Goal: Task Accomplishment & Management: Manage account settings

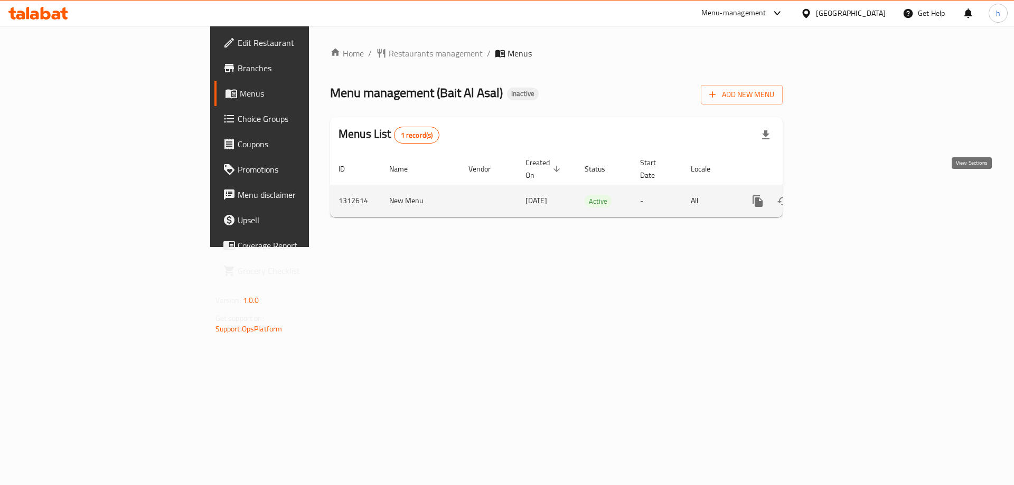
click at [846, 194] on link "enhanced table" at bounding box center [833, 201] width 25 height 25
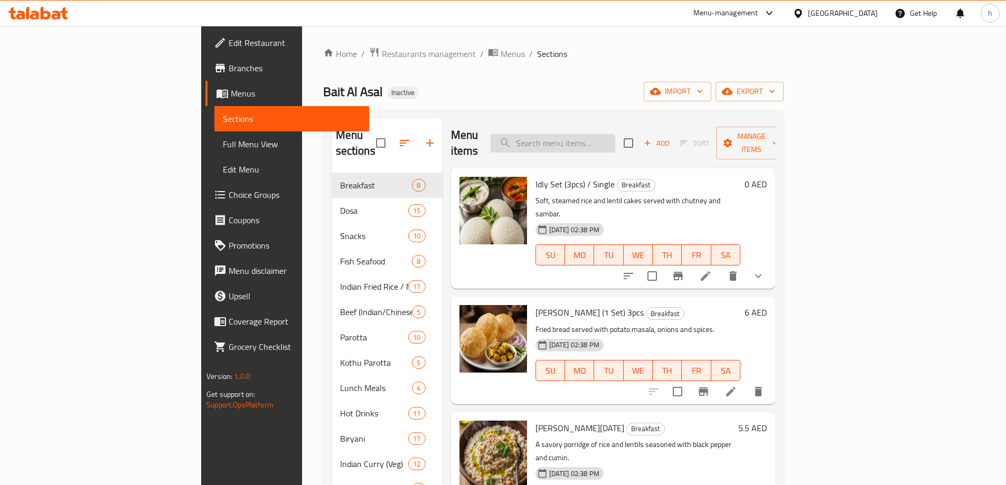
click at [599, 134] on input "search" at bounding box center [553, 143] width 125 height 18
paste input "Tomato / Tamarind / Malli Rice"
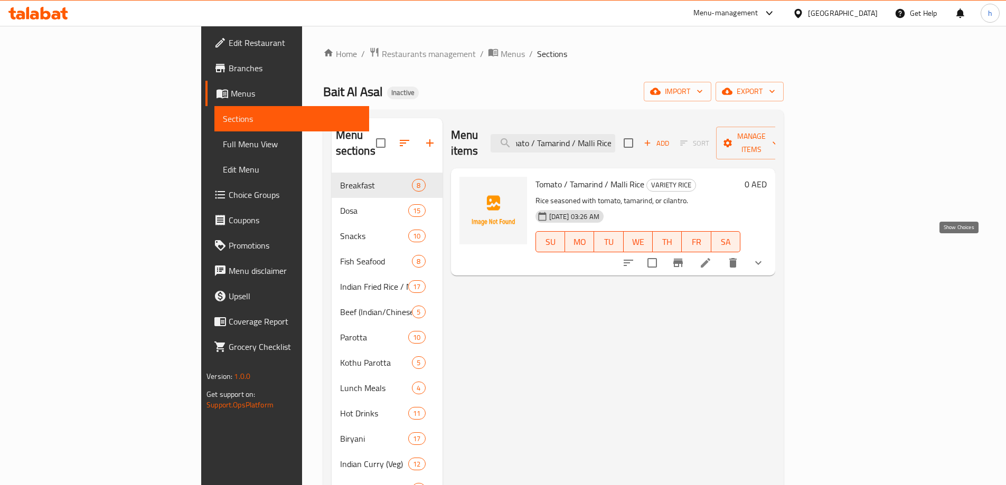
type input "Tomato / Tamarind / Malli Rice"
click at [765, 257] on icon "show more" at bounding box center [758, 263] width 13 height 13
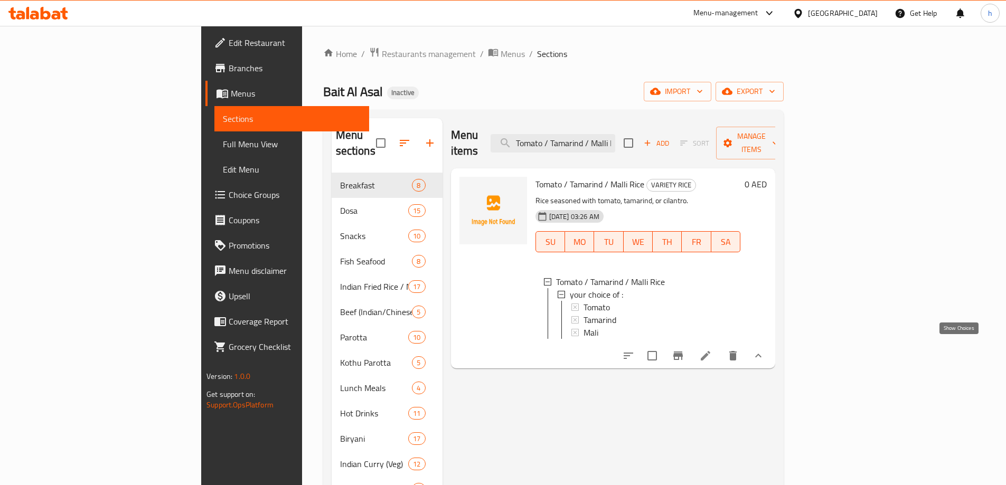
click at [765, 350] on icon "show more" at bounding box center [758, 356] width 13 height 13
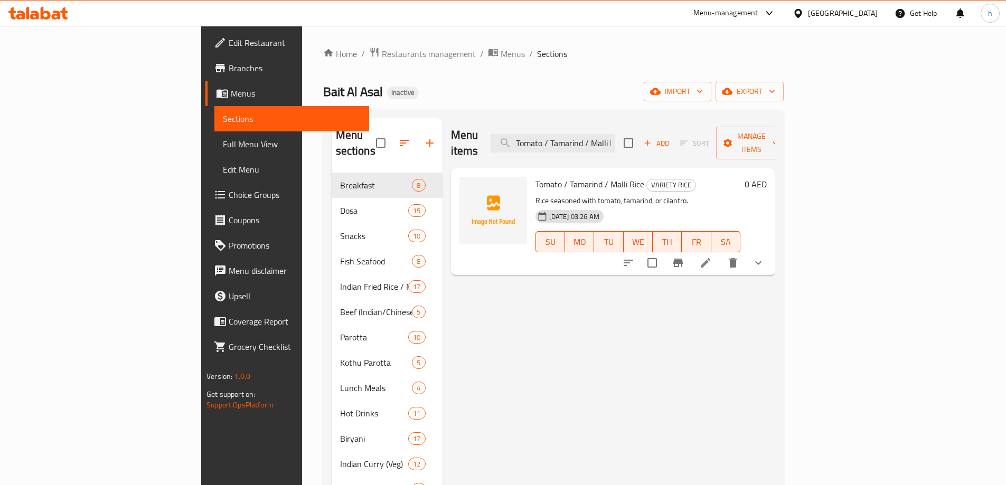
click at [710, 258] on icon at bounding box center [706, 263] width 10 height 10
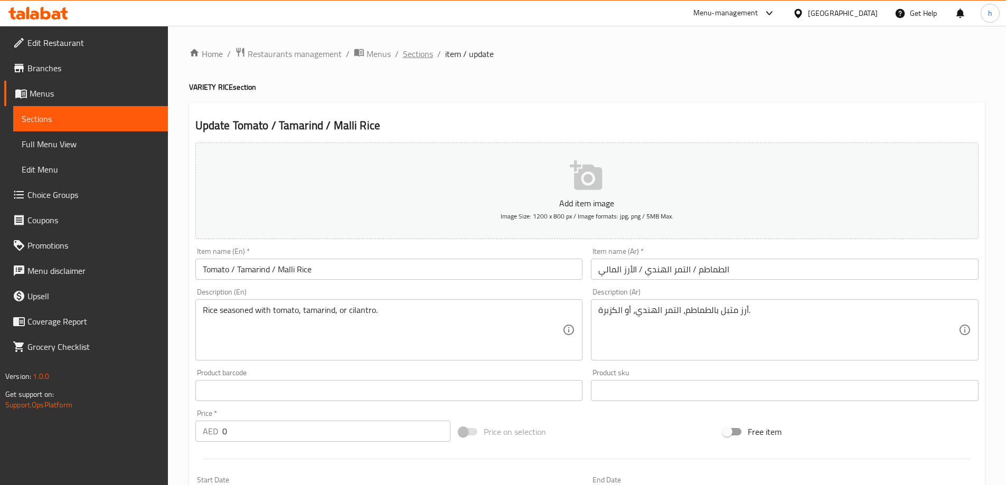
click at [419, 56] on span "Sections" at bounding box center [418, 54] width 30 height 13
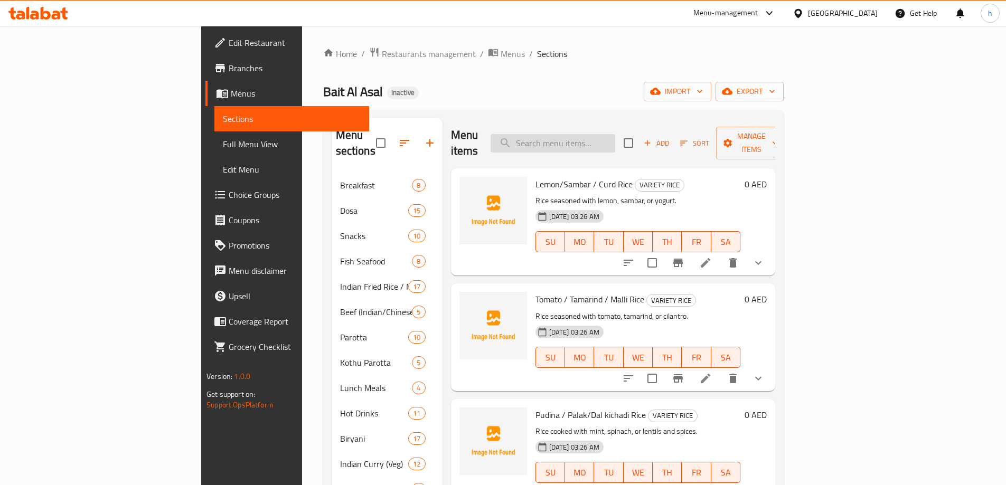
click at [615, 140] on input "search" at bounding box center [553, 143] width 125 height 18
paste input "Tomato / Tamarind / Malli Rice"
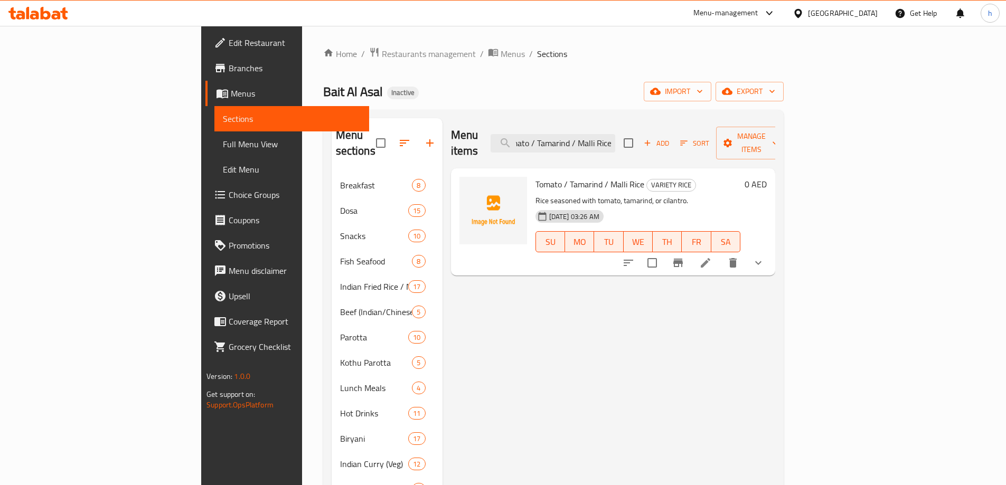
type input "Tomato / Tamarind / Malli Rice"
click at [712, 257] on icon at bounding box center [705, 263] width 13 height 13
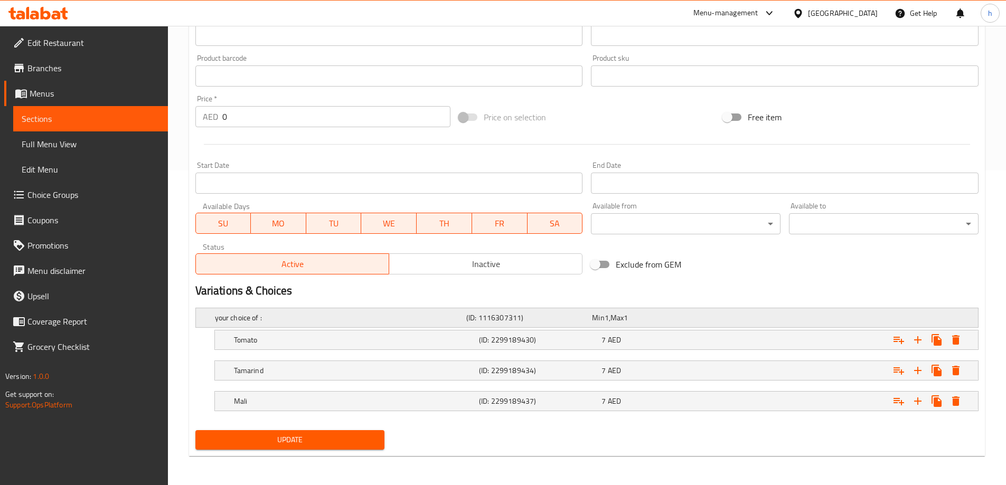
scroll to position [315, 0]
click at [633, 344] on div "7 AED" at bounding box center [660, 339] width 118 height 11
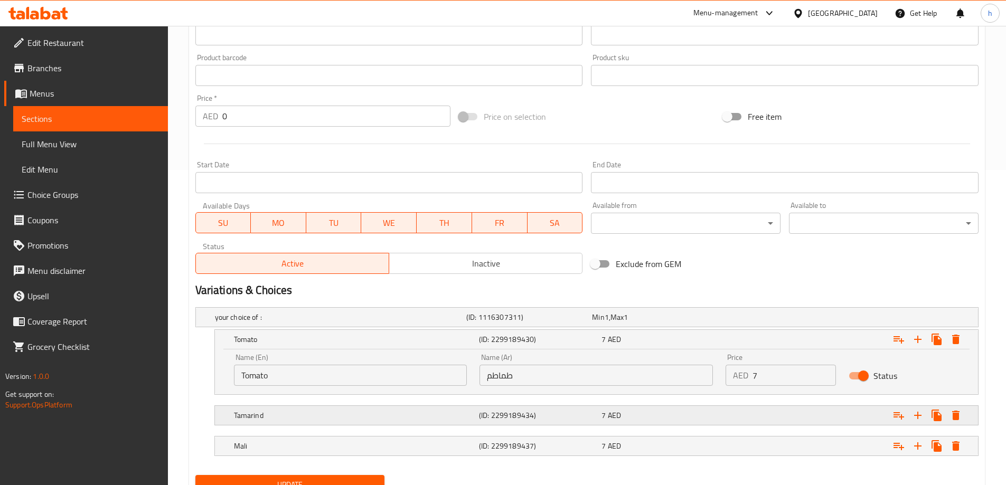
click at [591, 408] on div "(ID: 2299189434)" at bounding box center [538, 415] width 123 height 15
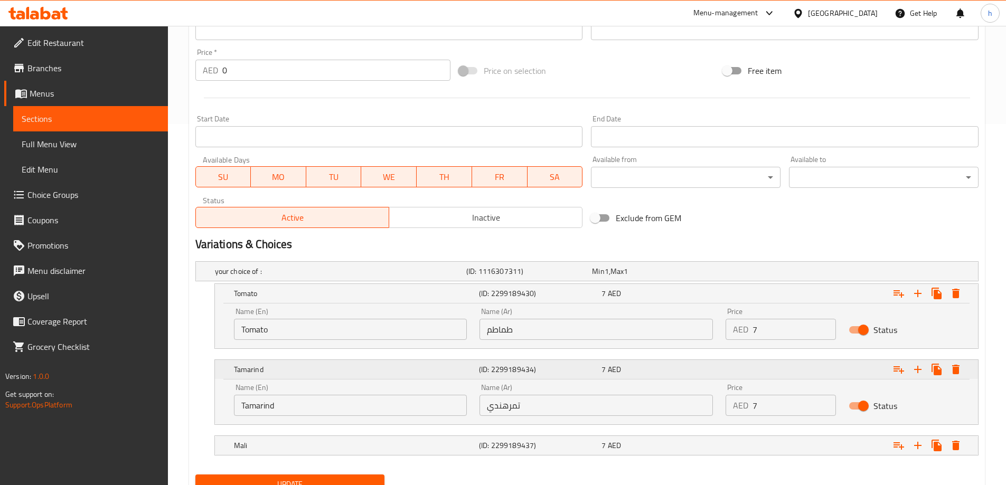
scroll to position [406, 0]
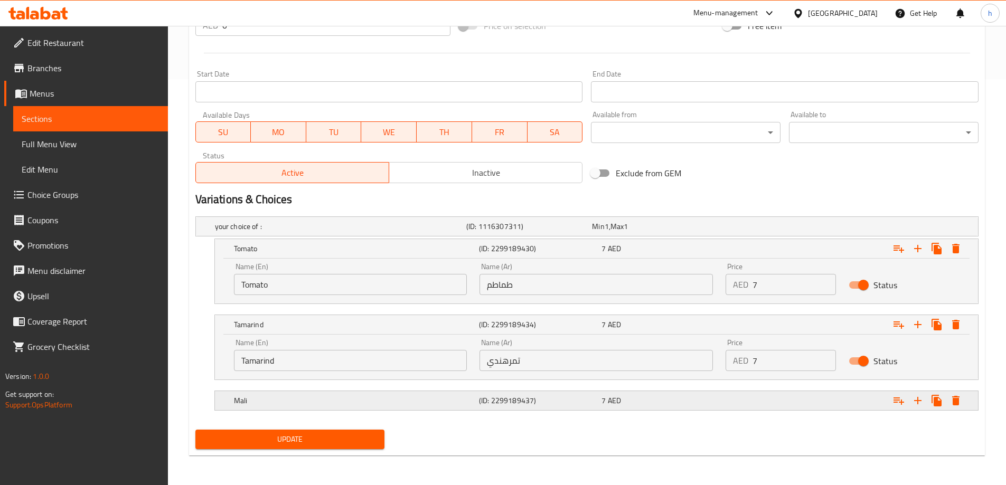
click at [587, 406] on h5 "(ID: 2299189437)" at bounding box center [538, 400] width 118 height 11
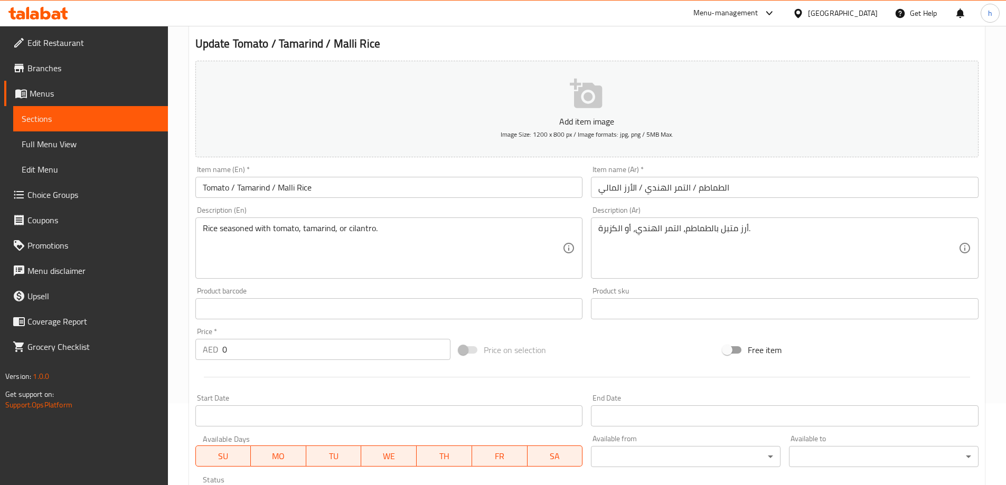
scroll to position [0, 0]
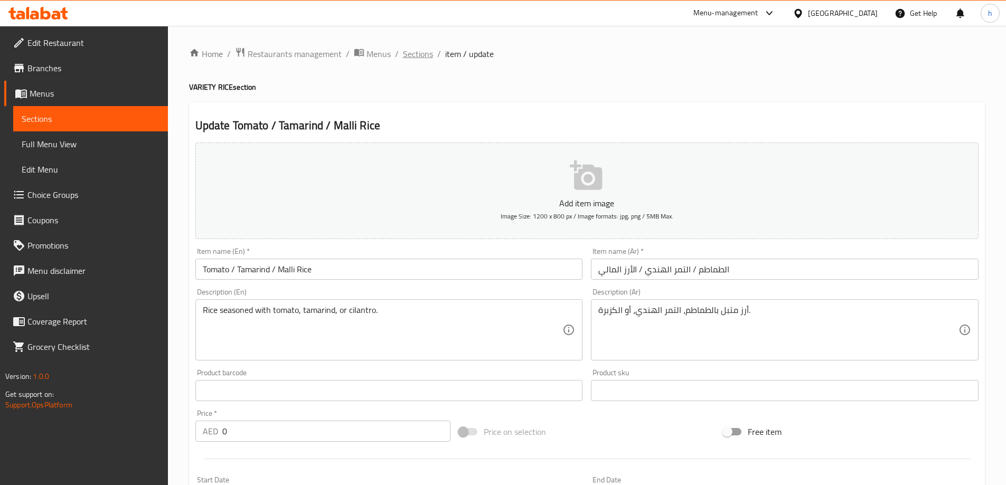
click at [429, 54] on span "Sections" at bounding box center [418, 54] width 30 height 13
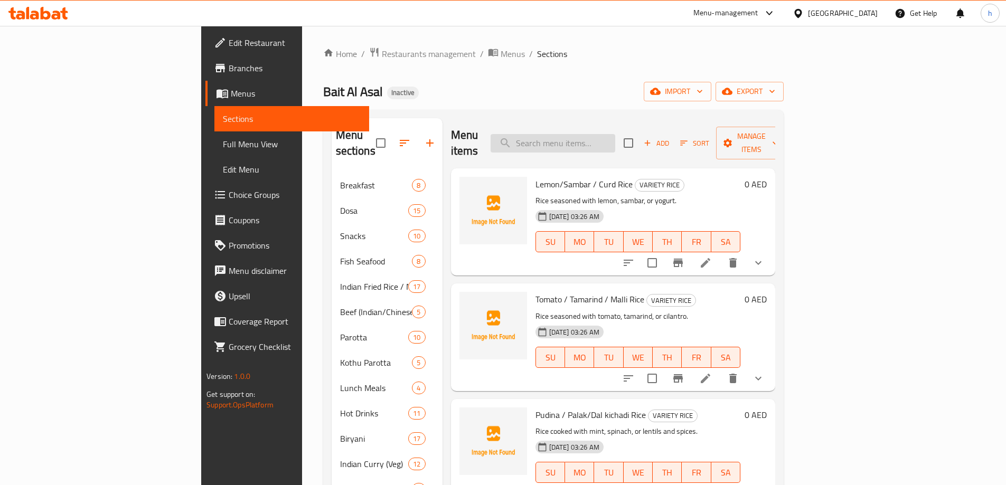
click at [594, 135] on input "search" at bounding box center [553, 143] width 125 height 18
paste input "Tomato / Tamarind / Malli Rice"
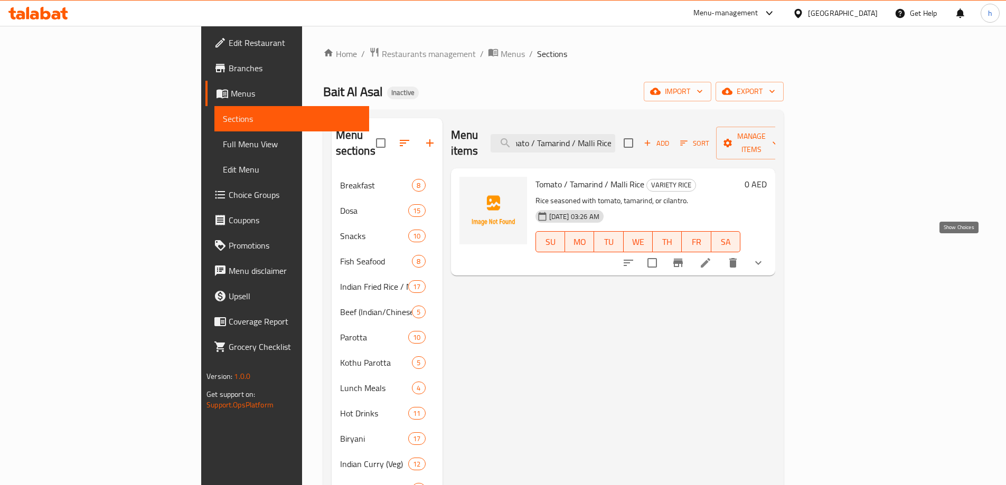
type input "Tomato / Tamarind / Malli Rice"
click at [761, 261] on icon "show more" at bounding box center [758, 263] width 6 height 4
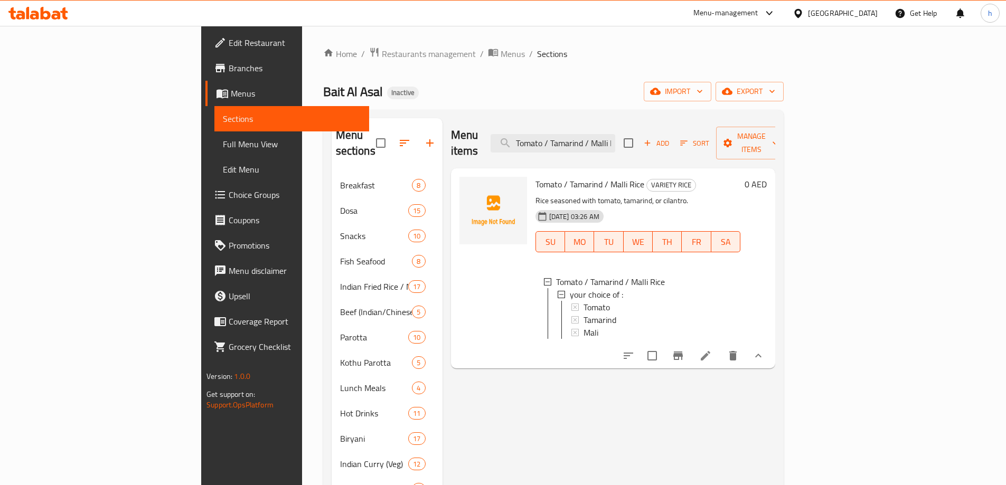
scroll to position [2, 0]
click at [720, 355] on li at bounding box center [706, 355] width 30 height 19
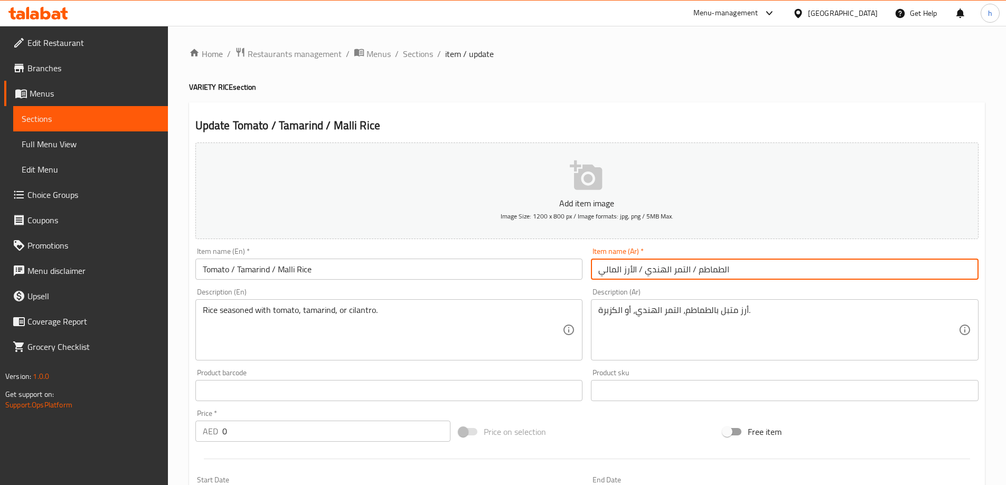
click at [627, 268] on input "الطماطم / التمر الهندي / الأرز المالي" at bounding box center [785, 269] width 388 height 21
click at [720, 267] on input "الطماطم / التمر الهندي / المالي" at bounding box center [785, 269] width 388 height 21
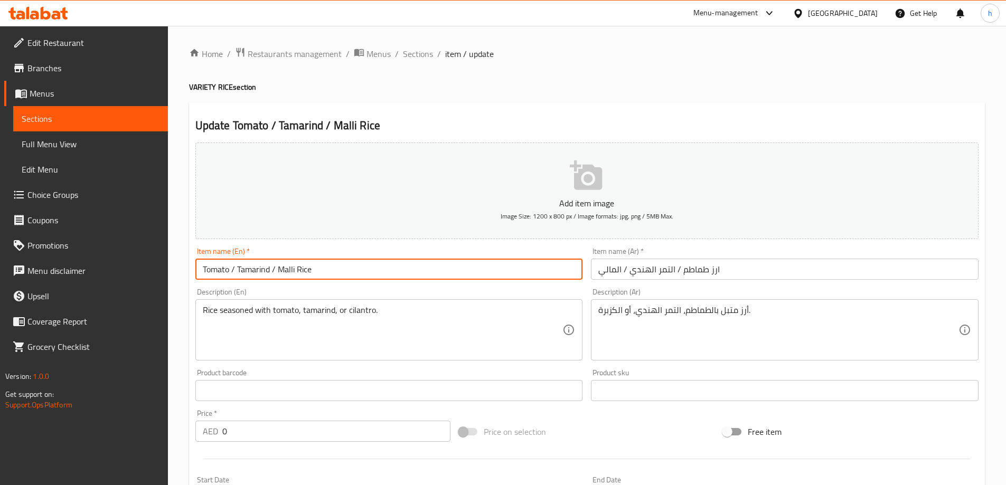
drag, startPoint x: 317, startPoint y: 270, endPoint x: 276, endPoint y: 275, distance: 40.9
click at [276, 275] on input "Tomato / Tamarind / Malli Rice" at bounding box center [389, 269] width 388 height 21
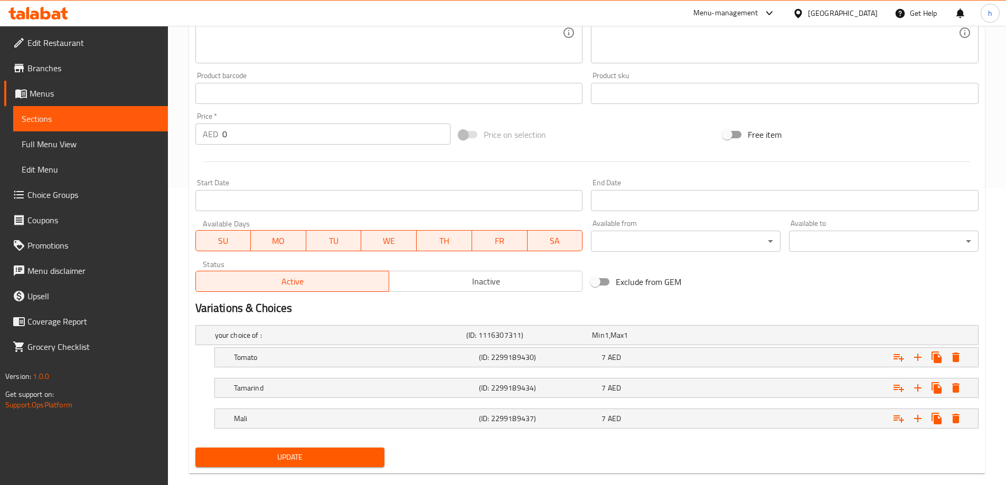
scroll to position [315, 0]
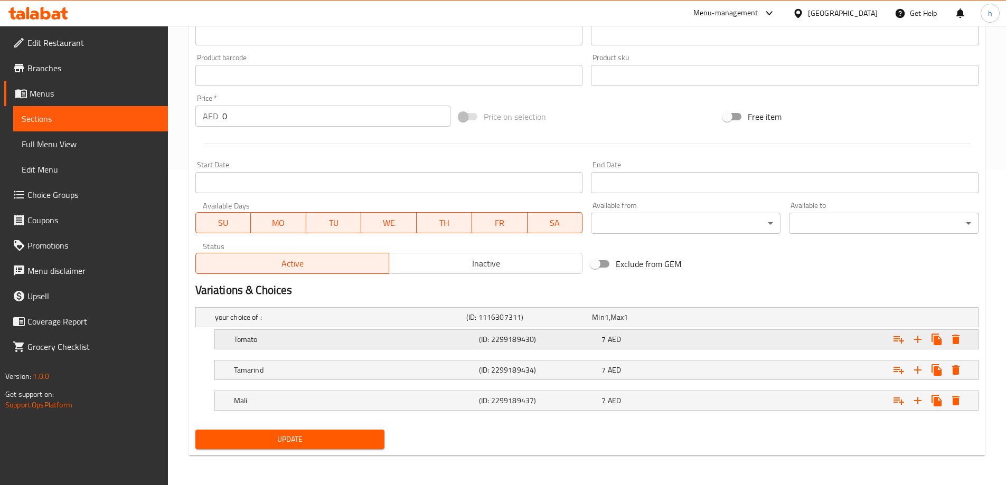
click at [610, 344] on span "AED" at bounding box center [614, 340] width 13 height 14
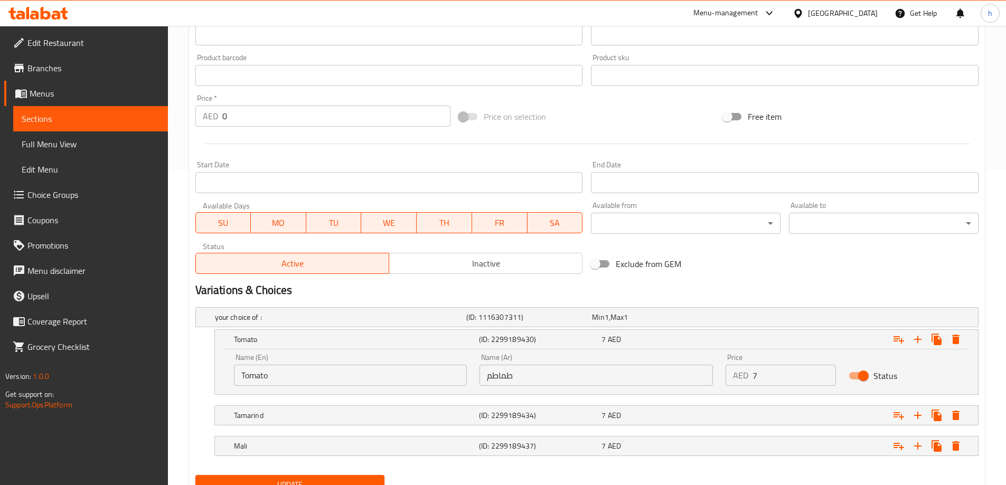
click at [752, 379] on input "7" at bounding box center [793, 375] width 83 height 21
click at [693, 405] on div "Tamarind (ID: 2299189434) 7 AED" at bounding box center [600, 415] width 736 height 23
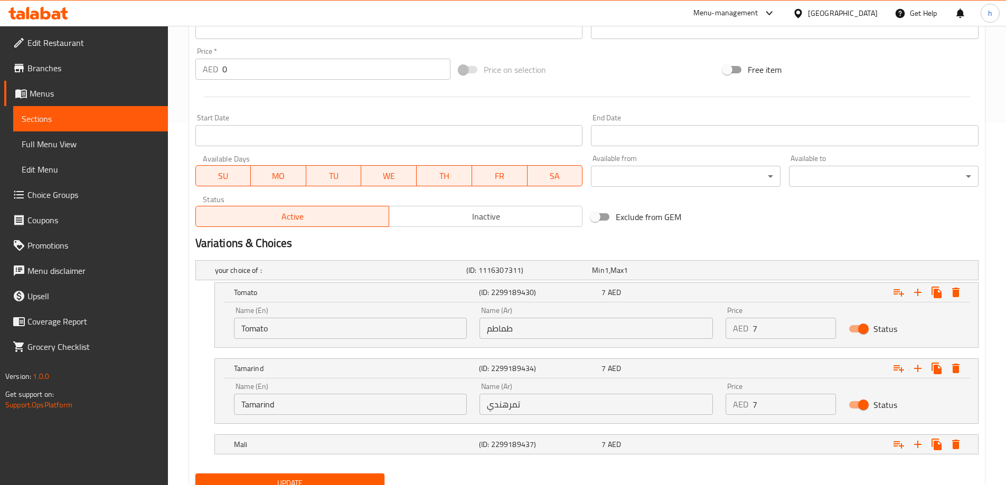
scroll to position [406, 0]
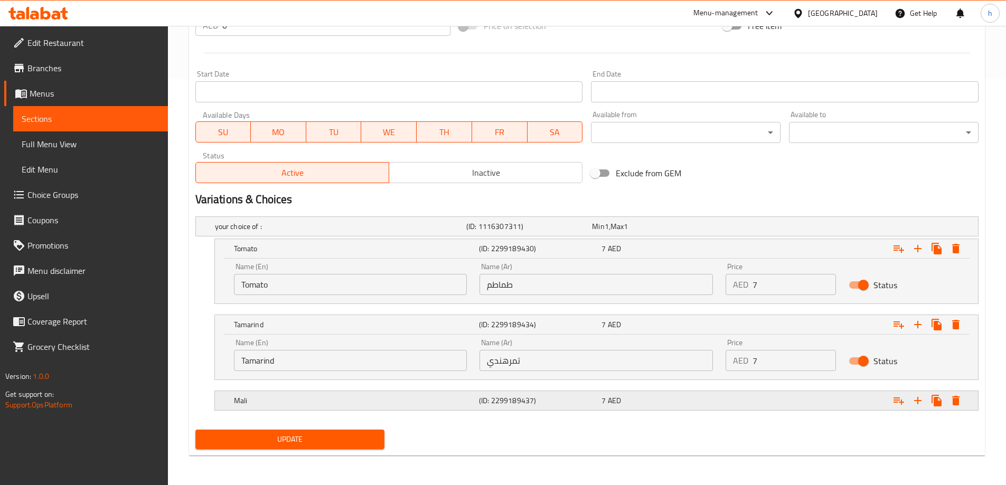
click at [625, 403] on div "7 AED" at bounding box center [660, 400] width 118 height 11
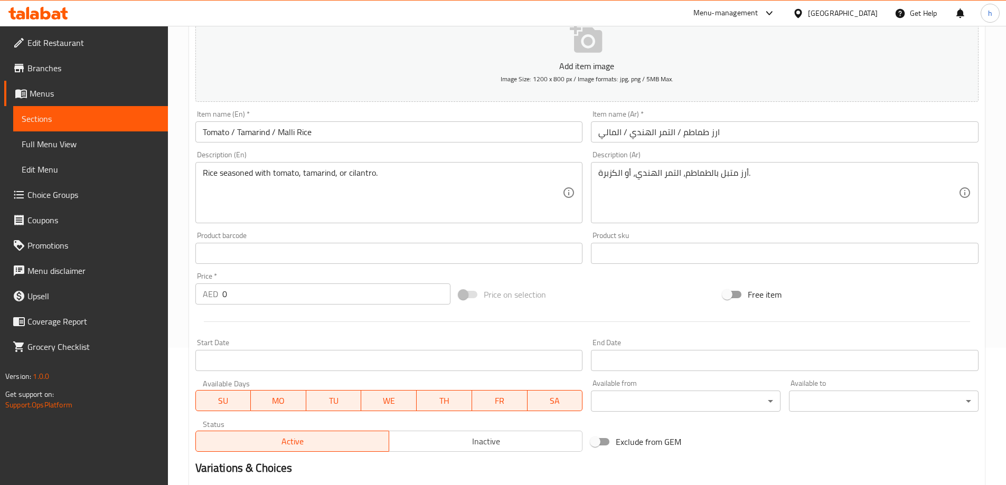
scroll to position [135, 0]
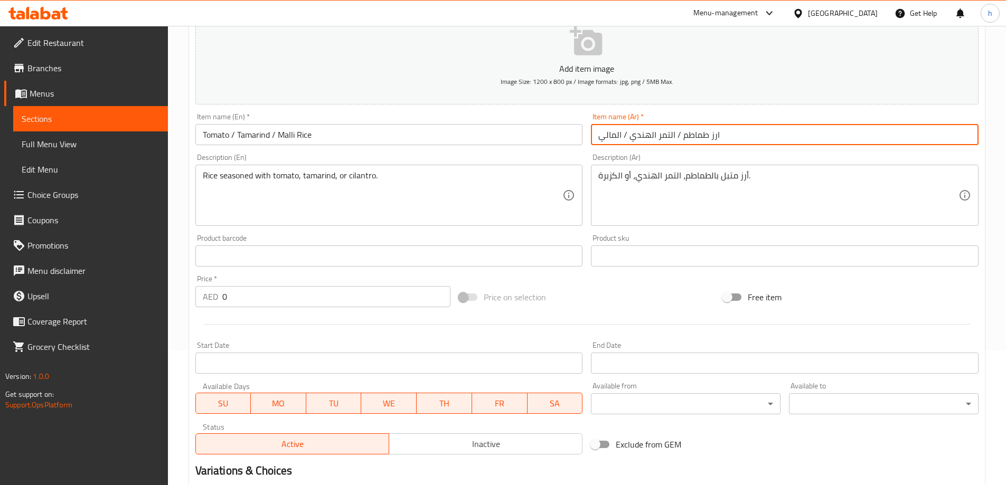
click at [671, 135] on input "ارز طماطم / التمر الهندي / المالي" at bounding box center [785, 134] width 388 height 21
click at [618, 136] on input "ارز طماطم / تمر الهندي / المالي" at bounding box center [785, 134] width 388 height 21
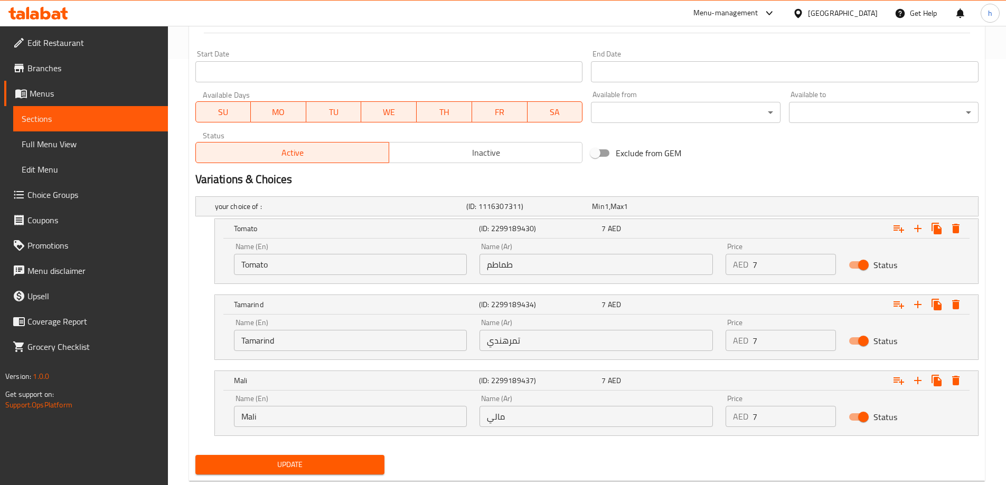
scroll to position [451, 0]
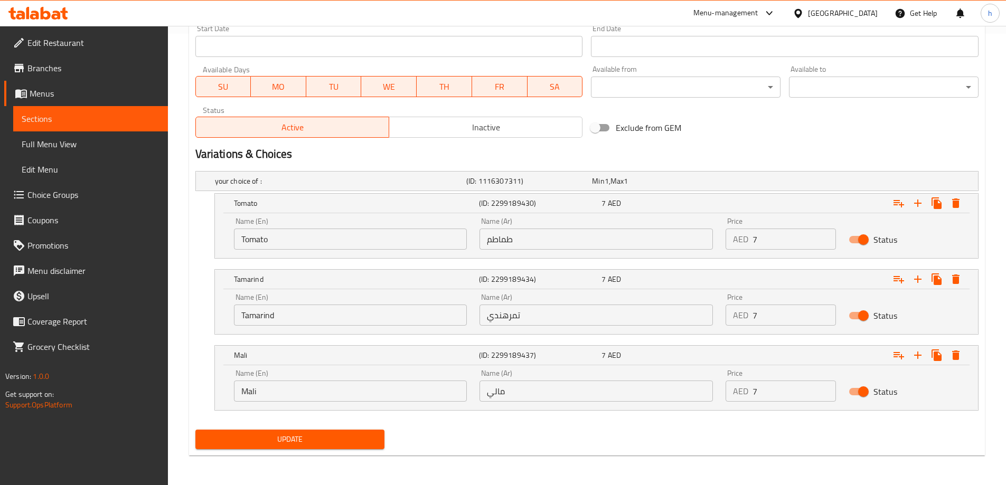
type input "ارز طماطم / تمر الهندي / مالي"
click at [361, 433] on span "Update" at bounding box center [290, 439] width 173 height 13
click at [789, 246] on input "7" at bounding box center [793, 239] width 83 height 21
type input "6"
click at [777, 313] on input "7" at bounding box center [793, 315] width 83 height 21
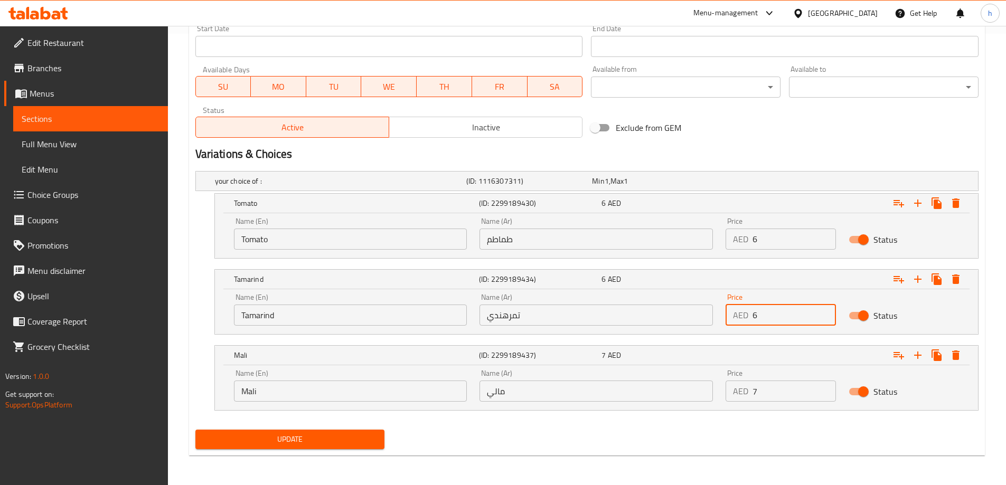
type input "6"
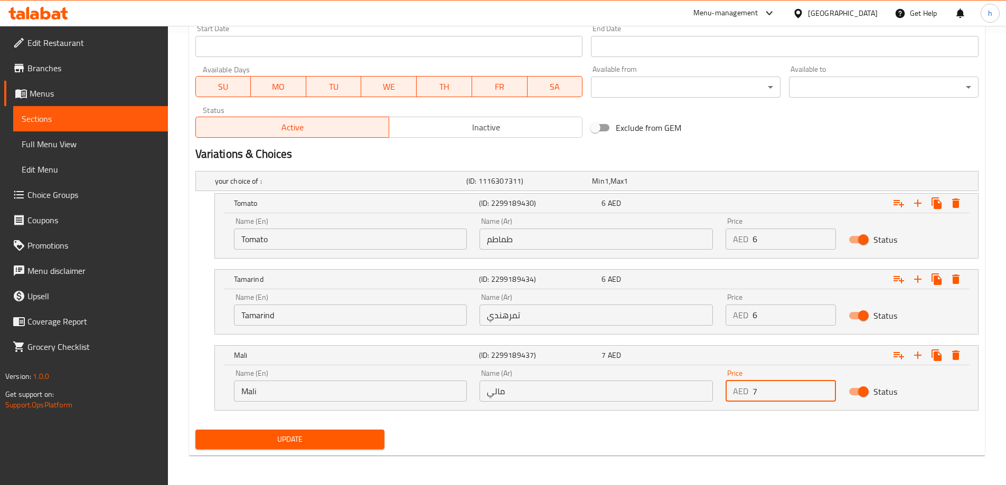
click at [785, 398] on input "7" at bounding box center [793, 391] width 83 height 21
type input "6"
click at [348, 435] on span "Update" at bounding box center [290, 439] width 173 height 13
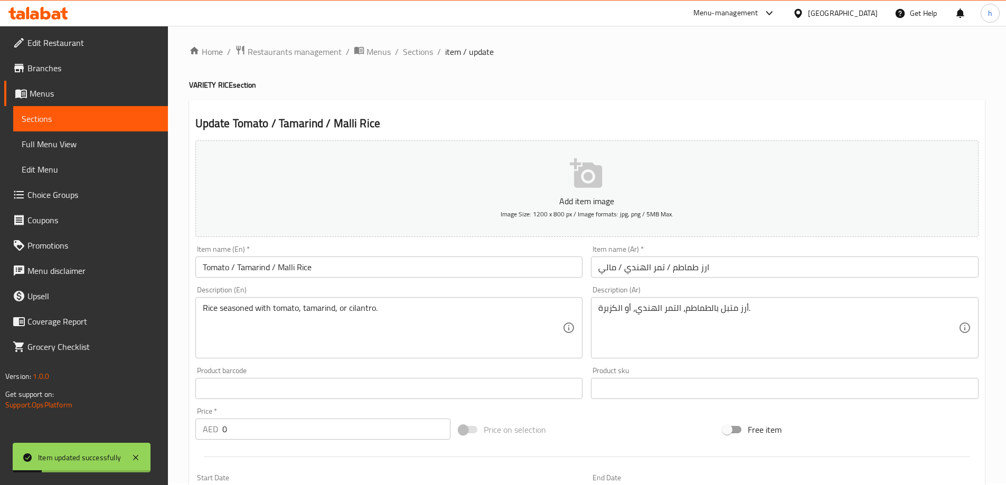
scroll to position [0, 0]
click at [421, 59] on span "Sections" at bounding box center [418, 54] width 30 height 13
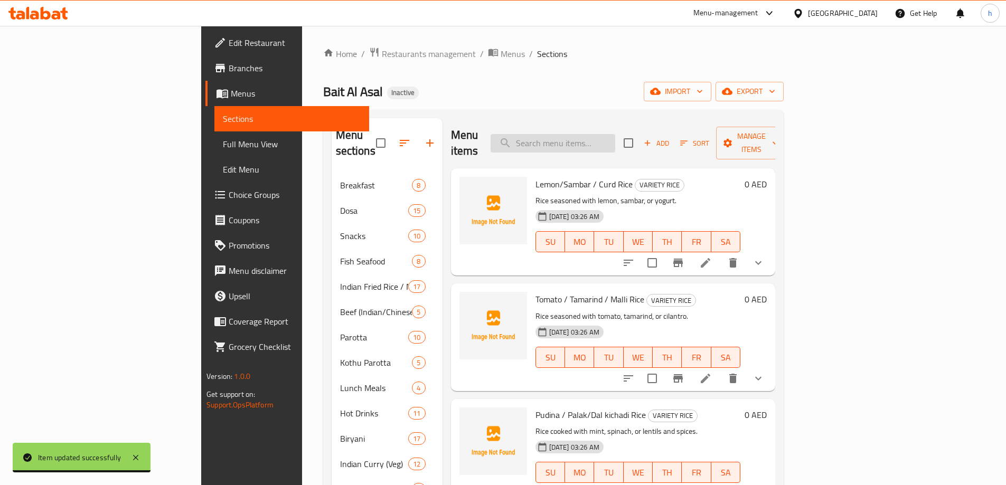
click at [615, 136] on input "search" at bounding box center [553, 143] width 125 height 18
paste input "لحم غتم"
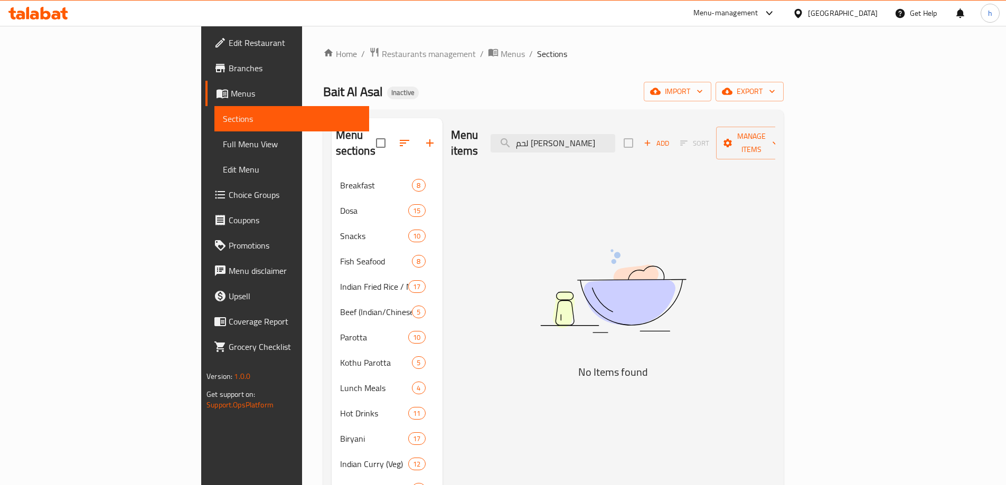
type input "لحم غتم"
click at [223, 148] on span "Full Menu View" at bounding box center [292, 144] width 138 height 13
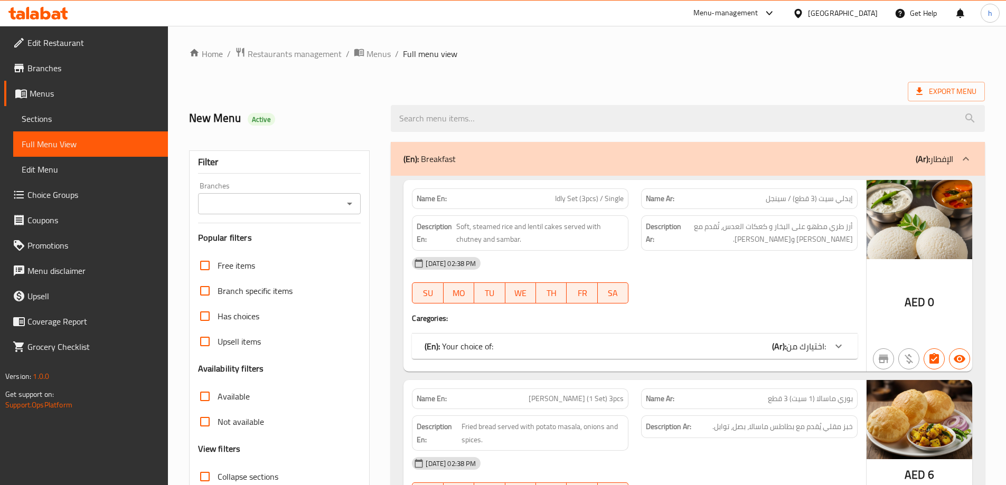
click at [671, 216] on div "Description Ar: أرز طري مطهو على البخار و كعكات العدس، تُقدم مع شوتني وسامبر." at bounding box center [749, 232] width 216 height 35
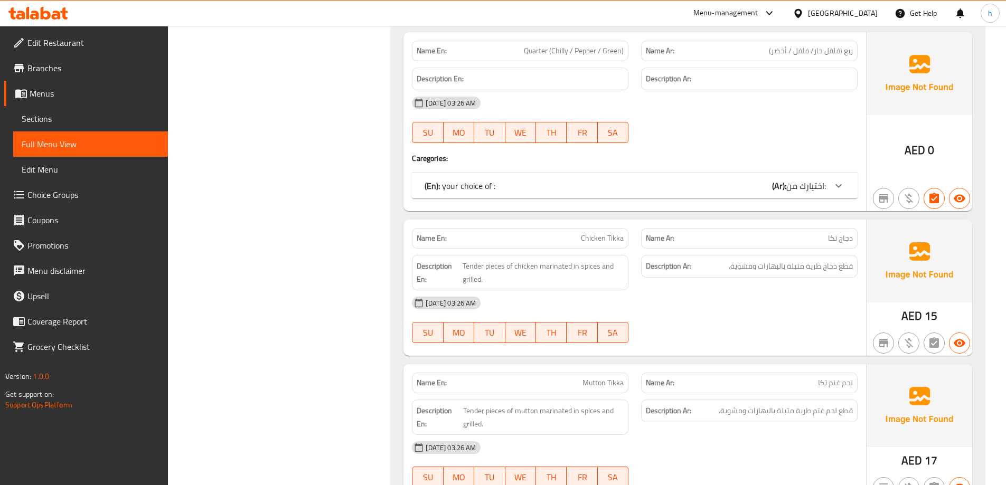
scroll to position [31178, 0]
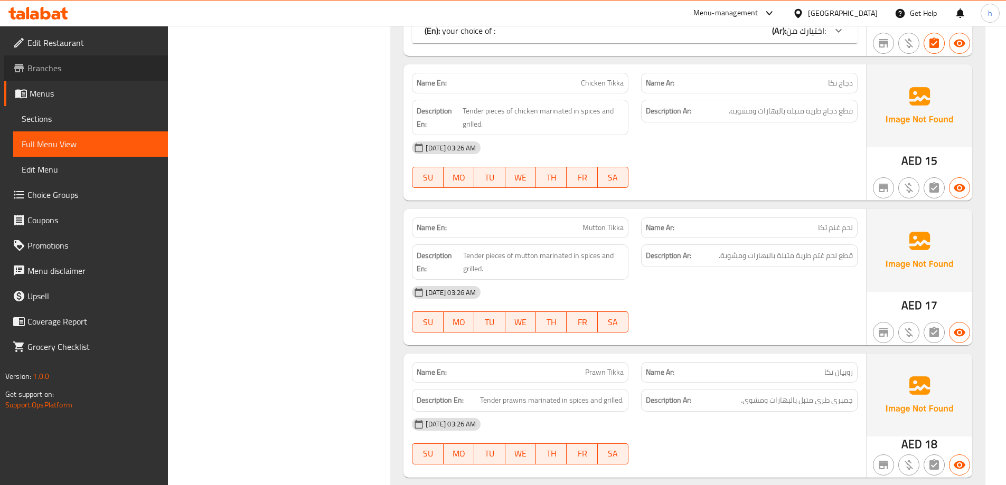
click at [45, 67] on span "Branches" at bounding box center [93, 68] width 132 height 13
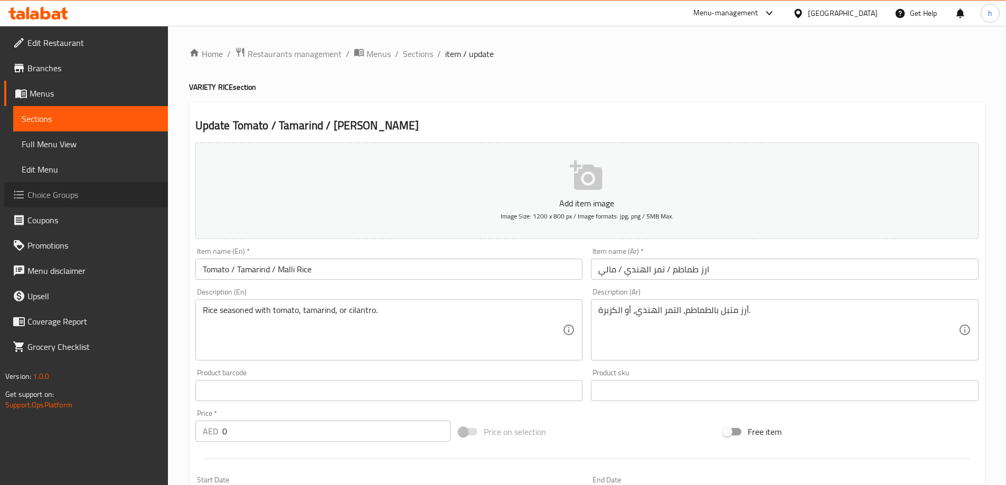
click at [103, 190] on span "Choice Groups" at bounding box center [93, 195] width 132 height 13
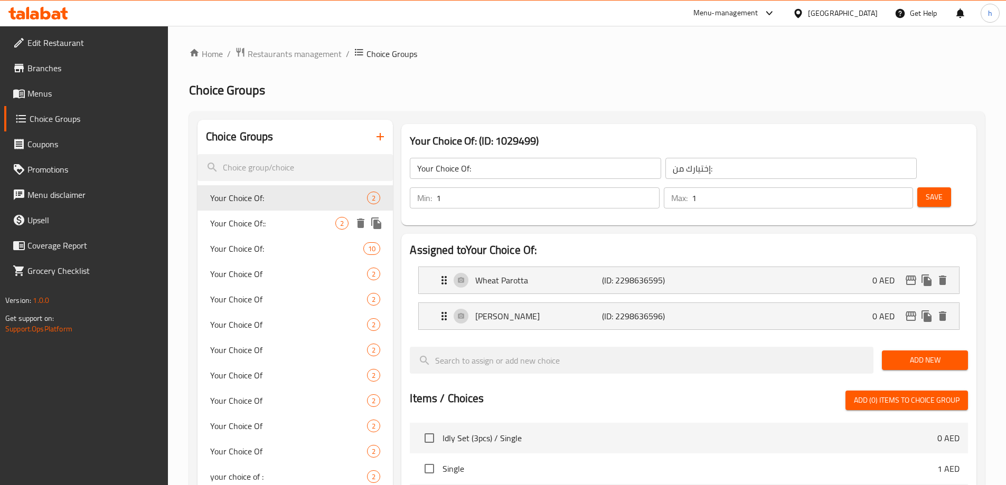
click at [288, 222] on span "Your Choice Of::" at bounding box center [273, 223] width 126 height 13
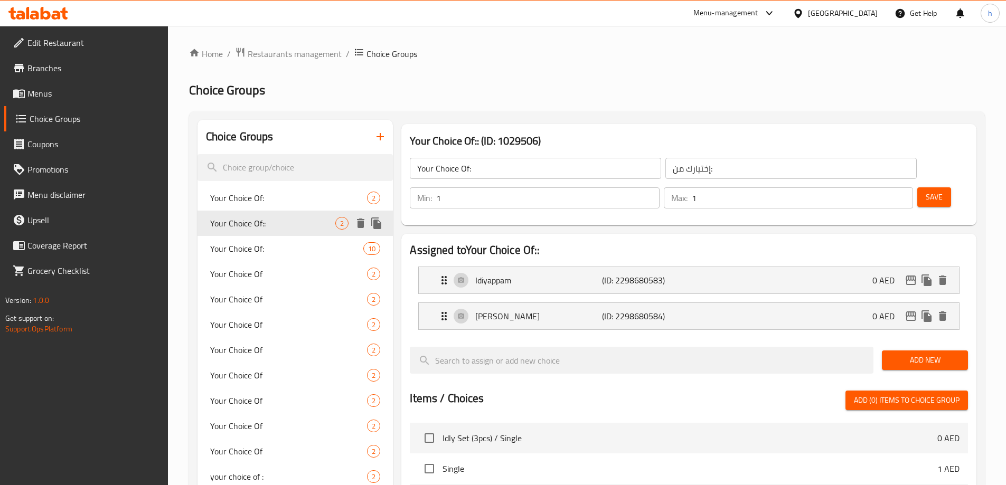
type input "Your Choice Of::"
type input "إختيارك من::"
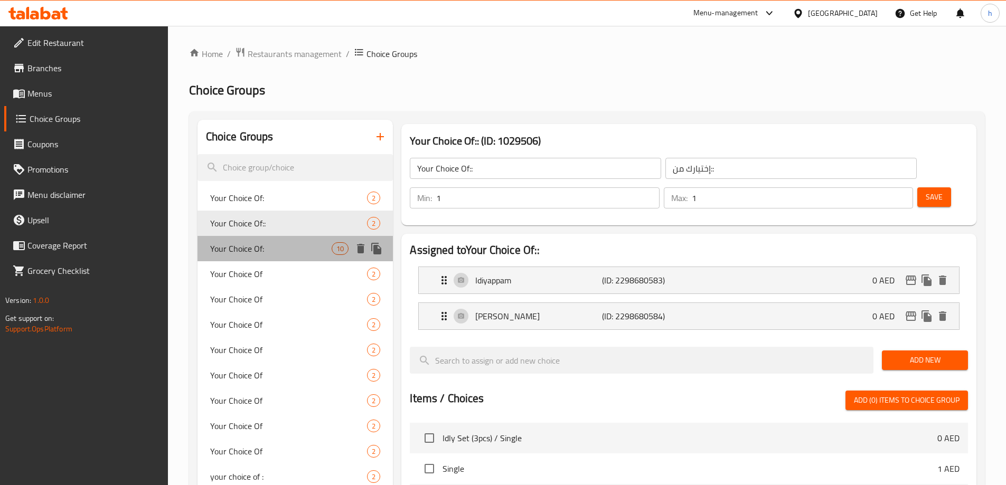
click at [275, 240] on div "Your Choice Of: 10" at bounding box center [295, 248] width 196 height 25
type input "Your Choice Of:"
type input "إختيارك من:"
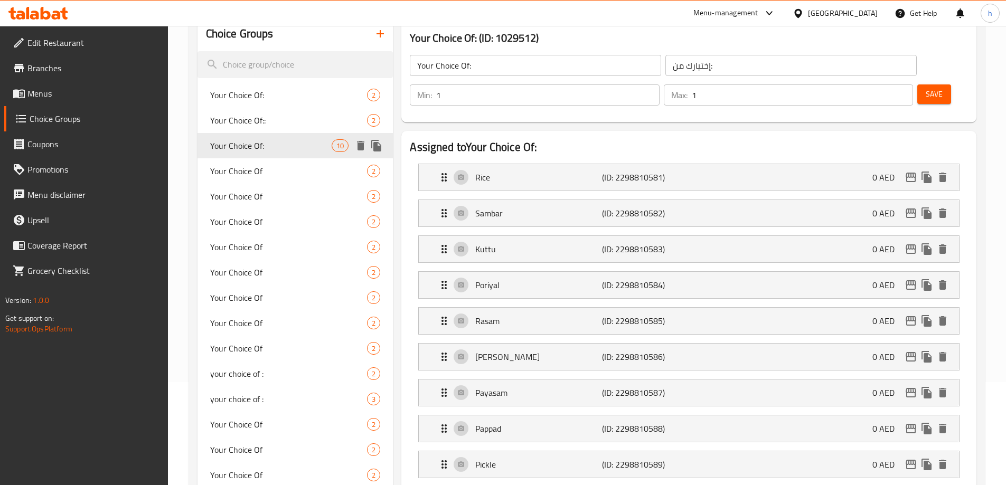
scroll to position [106, 0]
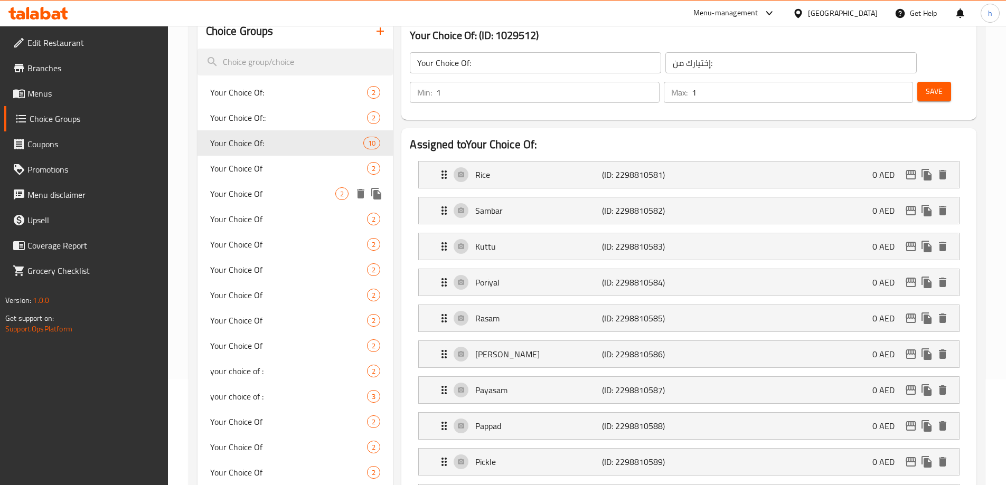
click at [258, 172] on span "Your Choice Of" at bounding box center [288, 168] width 157 height 13
type input "Your Choice Of"
type input "اختيارك من"
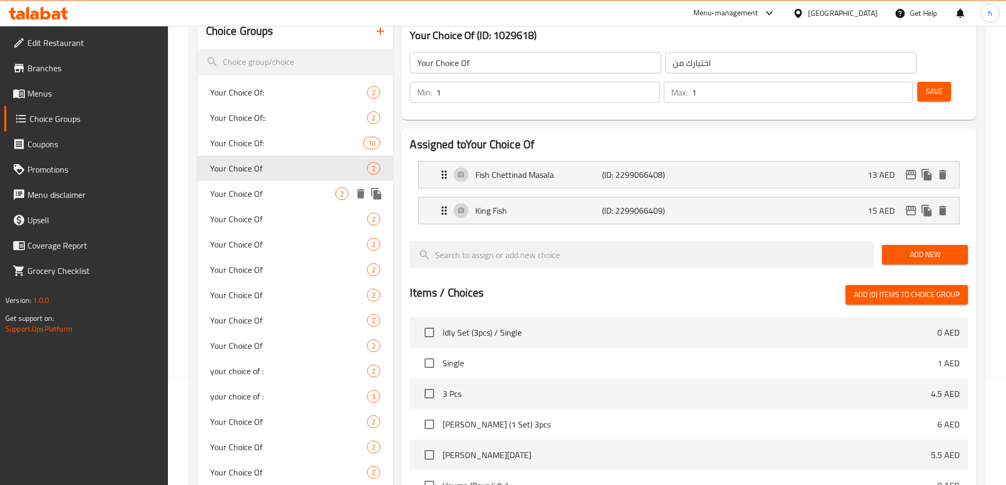
click at [258, 187] on span "Your Choice Of" at bounding box center [273, 193] width 126 height 13
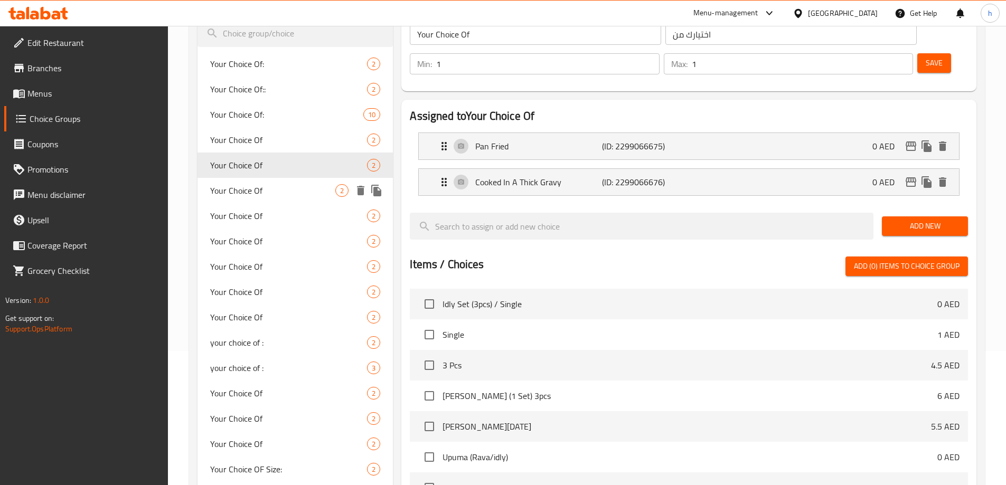
scroll to position [211, 0]
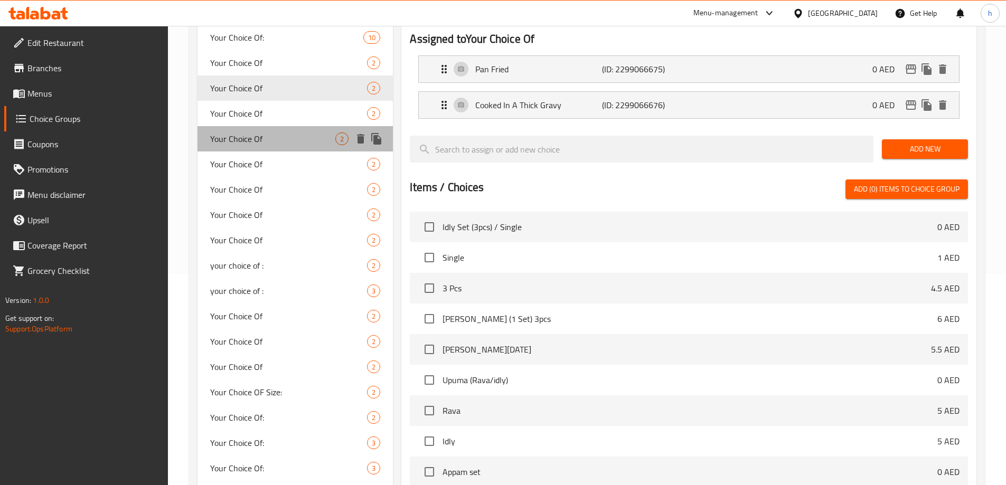
click at [253, 133] on span "Your Choice Of" at bounding box center [273, 139] width 126 height 13
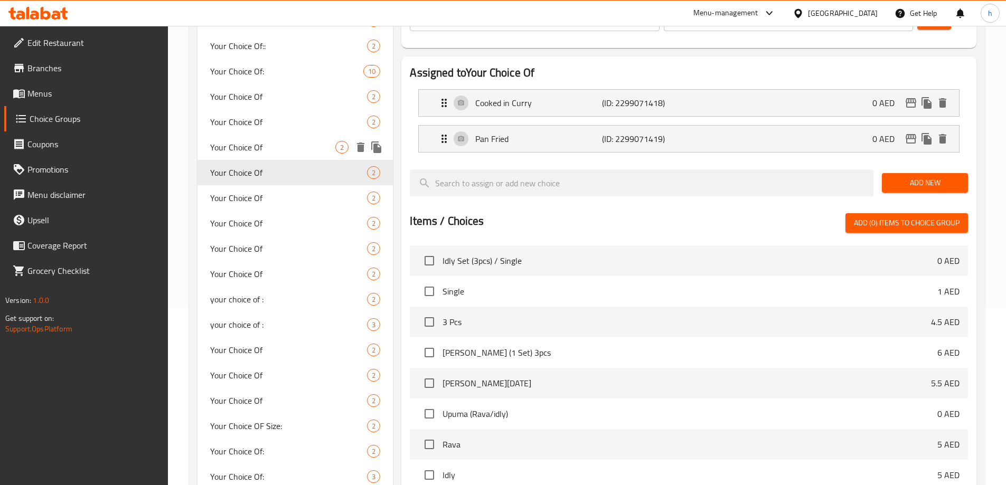
scroll to position [158, 0]
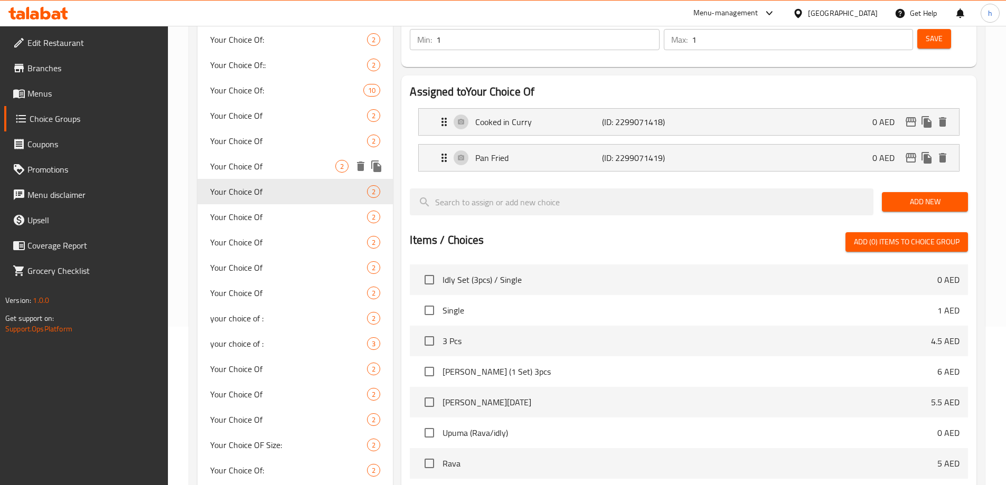
click at [258, 173] on span "Your Choice Of" at bounding box center [273, 166] width 126 height 13
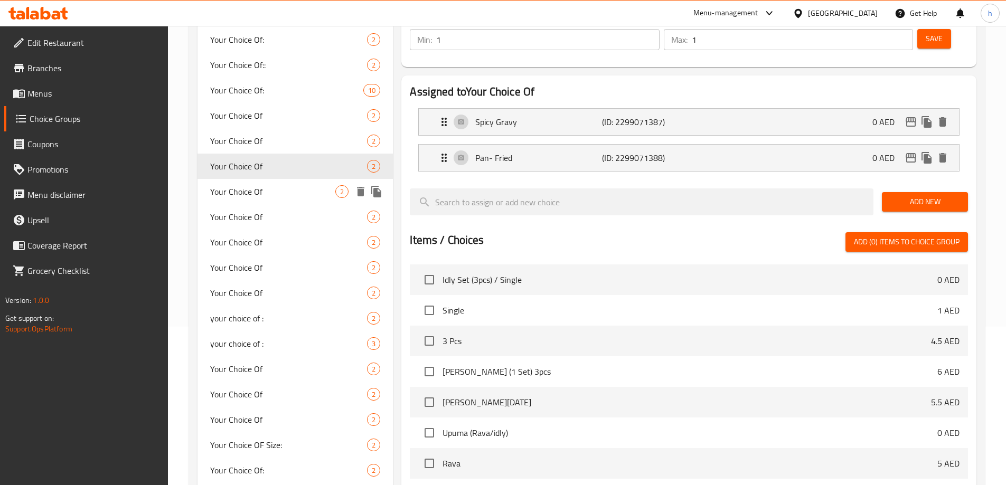
scroll to position [211, 0]
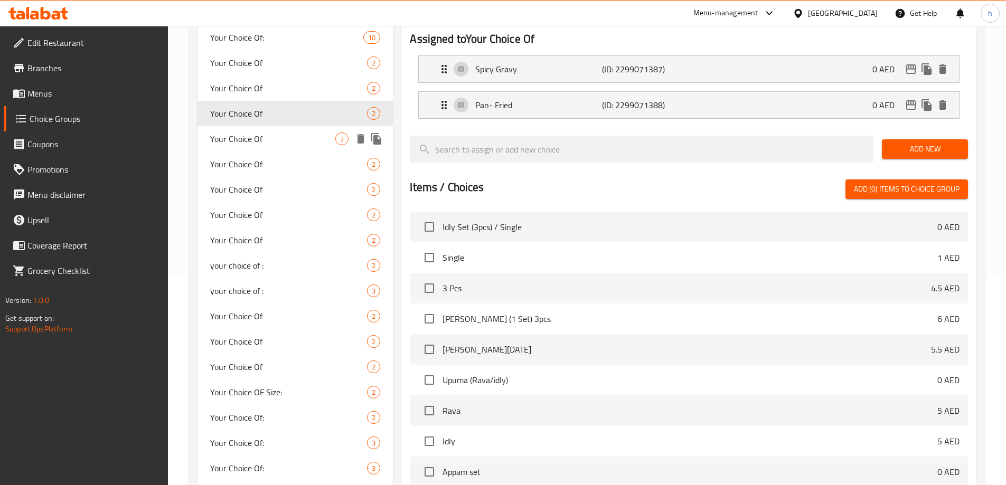
click at [229, 130] on div "Your Choice Of 2" at bounding box center [295, 138] width 196 height 25
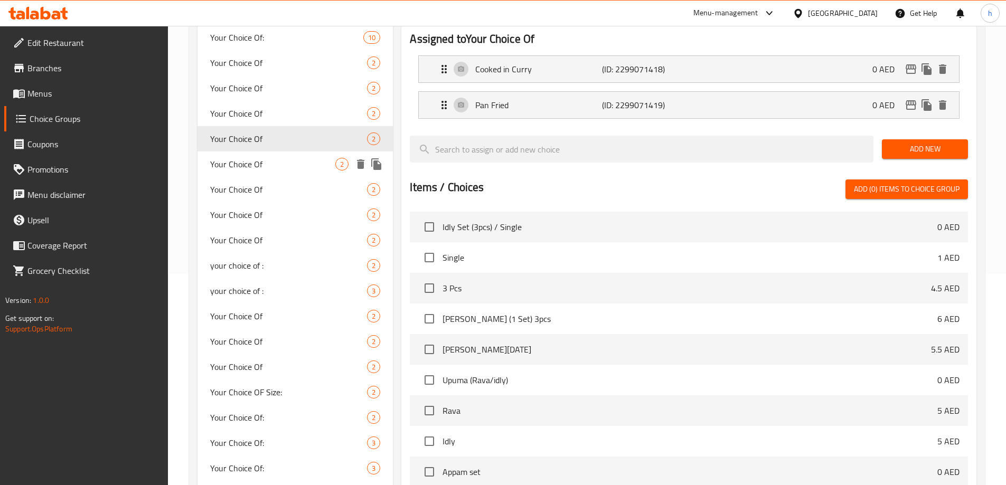
click at [229, 172] on div "Your Choice Of 2" at bounding box center [295, 164] width 196 height 25
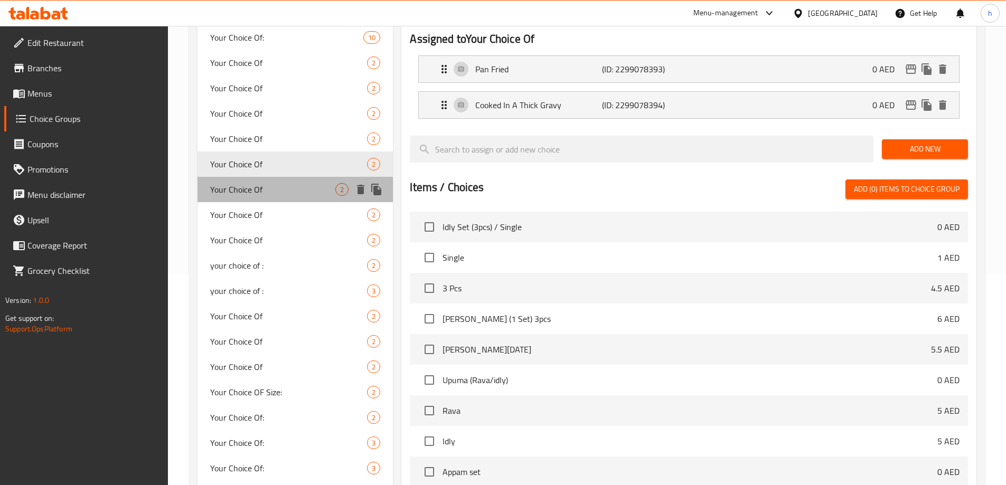
click at [238, 192] on span "Your Choice Of" at bounding box center [273, 189] width 126 height 13
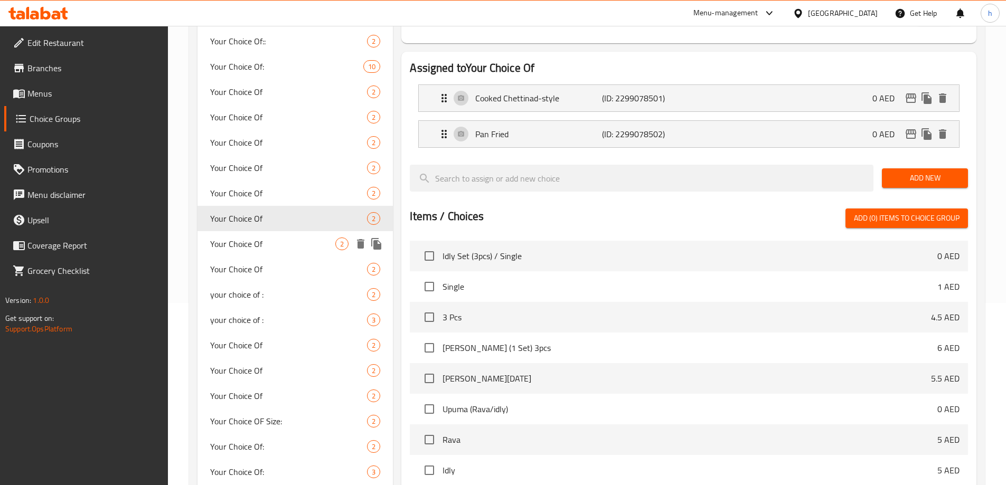
scroll to position [158, 0]
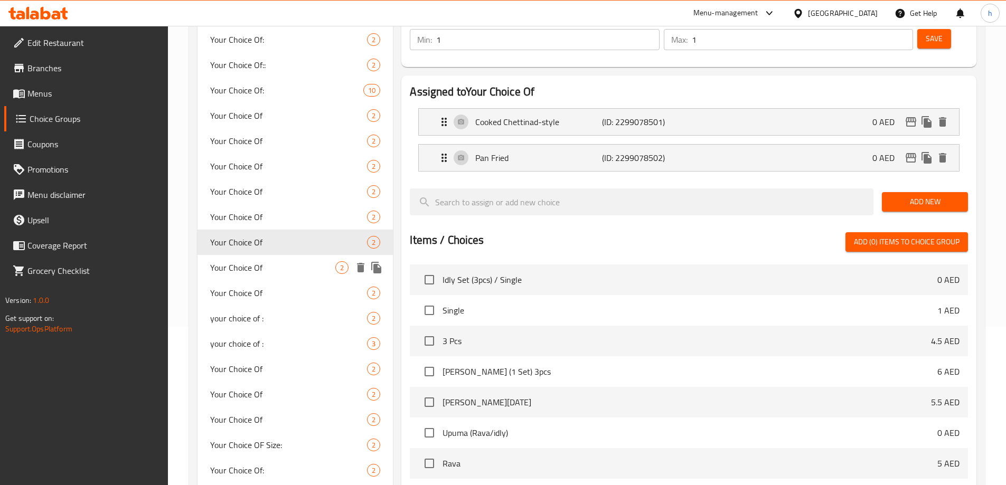
click at [245, 266] on span "Your Choice Of" at bounding box center [273, 267] width 126 height 13
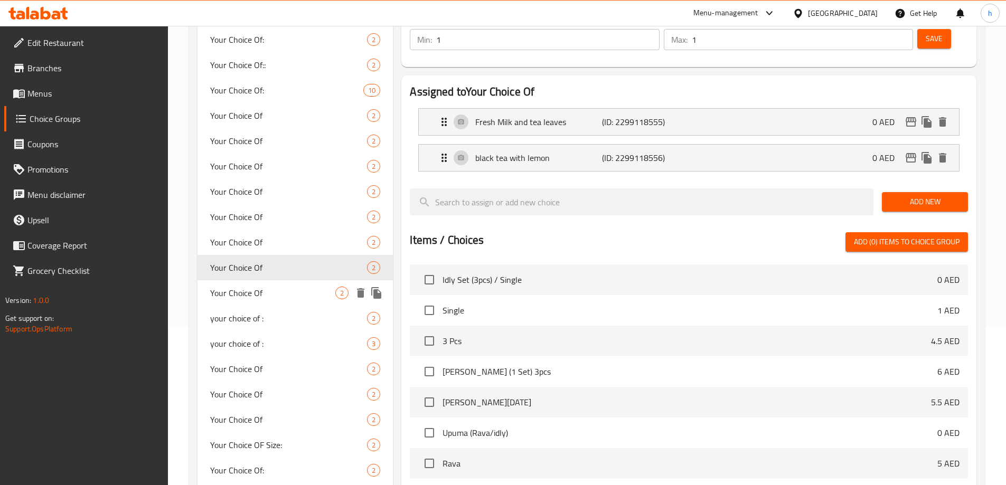
click at [248, 293] on span "Your Choice Of" at bounding box center [273, 293] width 126 height 13
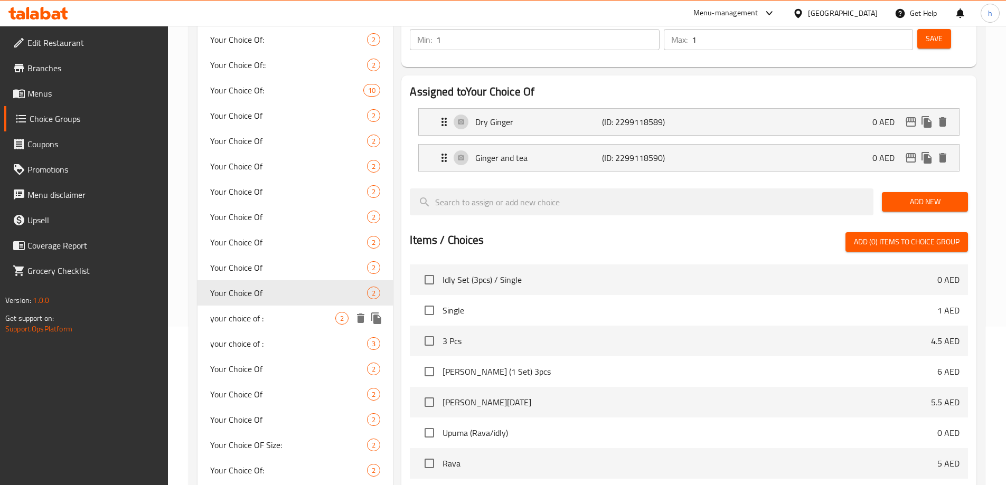
click at [248, 318] on span "your choice of :" at bounding box center [273, 318] width 126 height 13
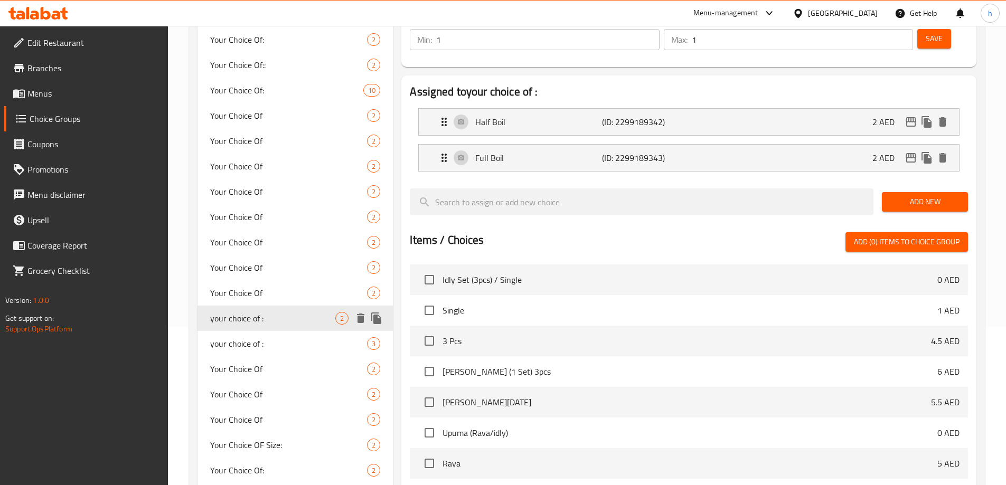
type input "your choice of :"
type input "إختيارك من :"
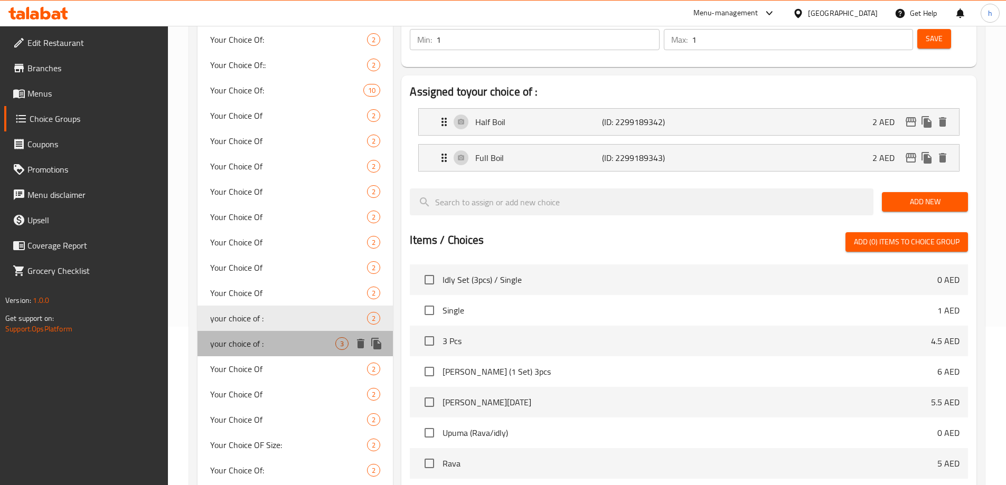
click at [239, 343] on span "your choice of :" at bounding box center [273, 343] width 126 height 13
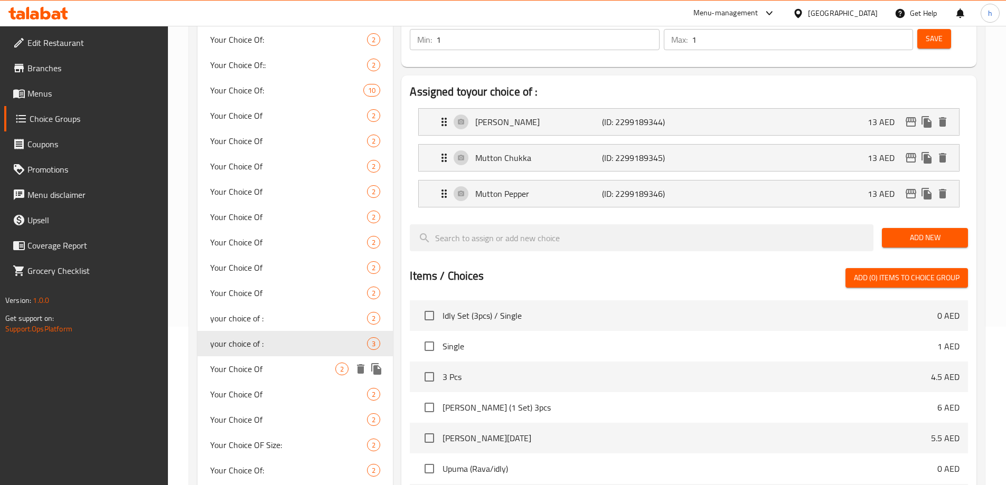
click at [241, 364] on span "Your Choice Of" at bounding box center [273, 369] width 126 height 13
type input "Your Choice Of"
type input "اختيارك من"
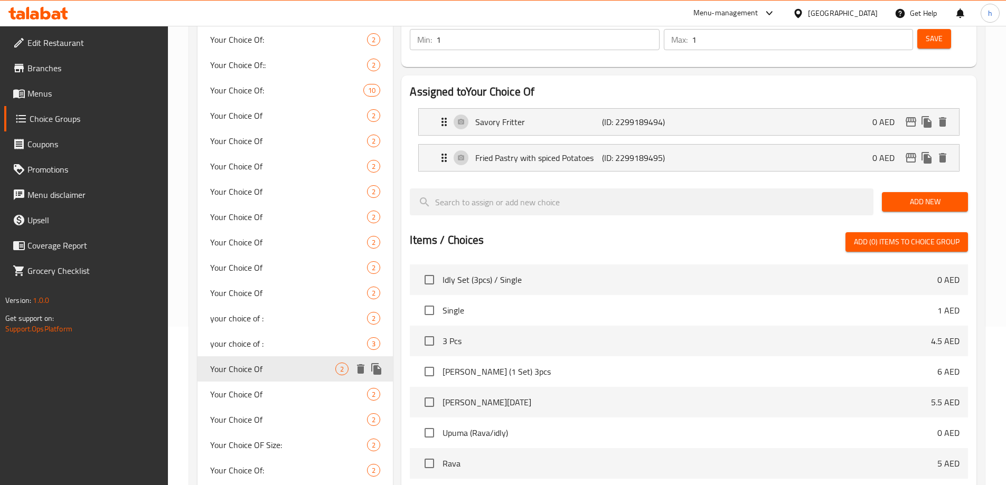
scroll to position [211, 0]
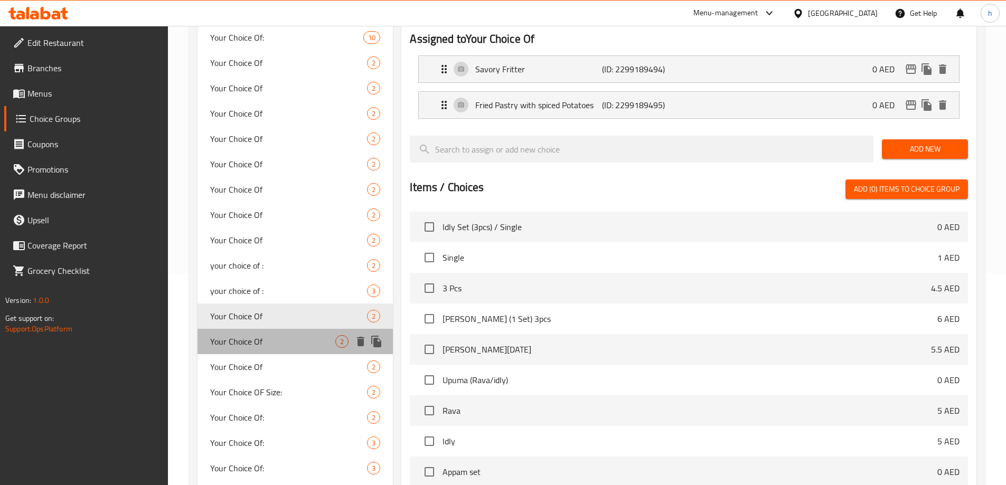
click at [249, 345] on span "Your Choice Of" at bounding box center [273, 341] width 126 height 13
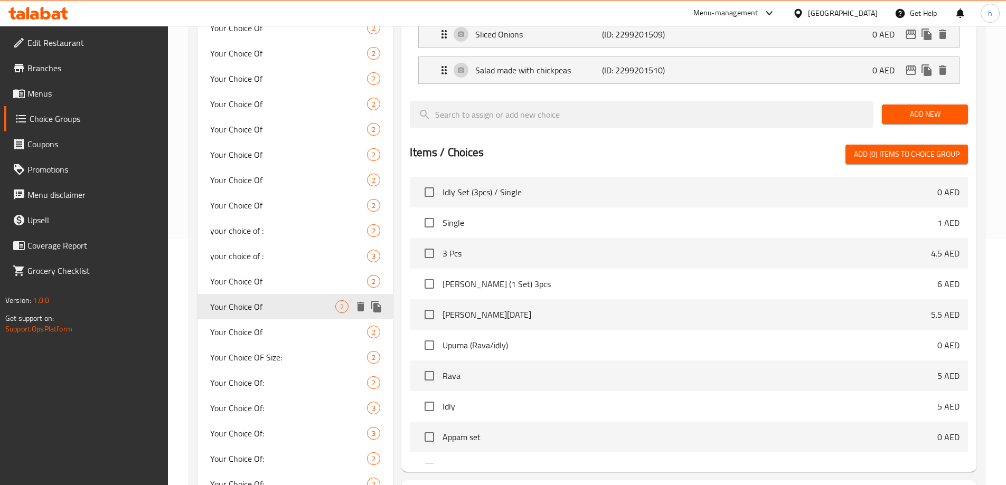
scroll to position [264, 0]
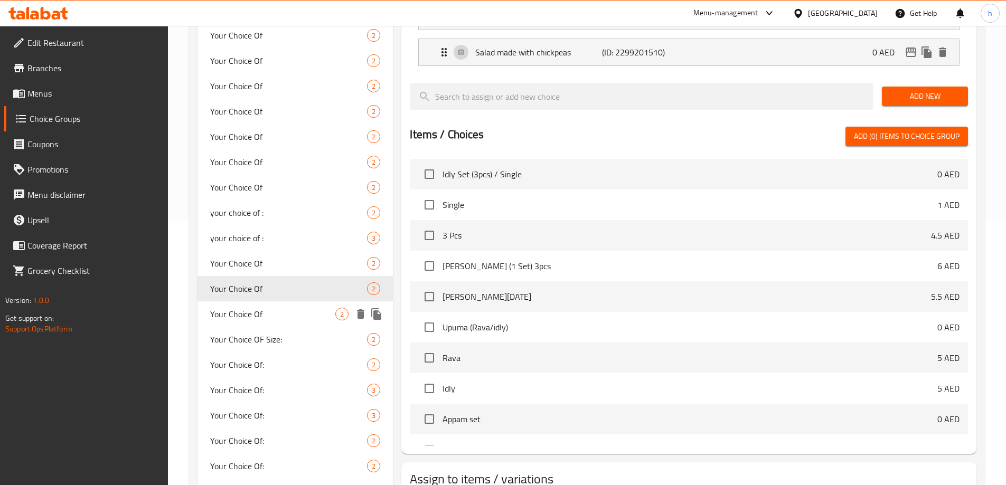
click at [256, 317] on span "Your Choice Of" at bounding box center [273, 314] width 126 height 13
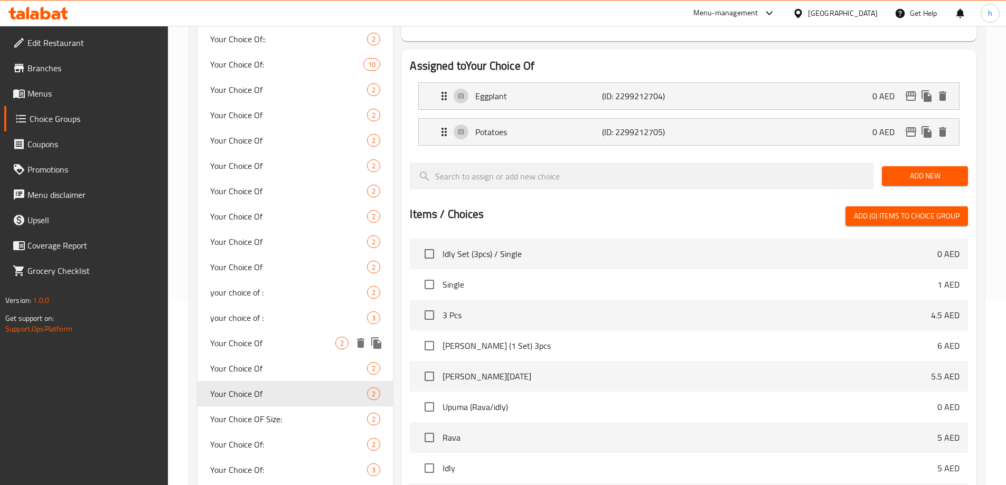
scroll to position [158, 0]
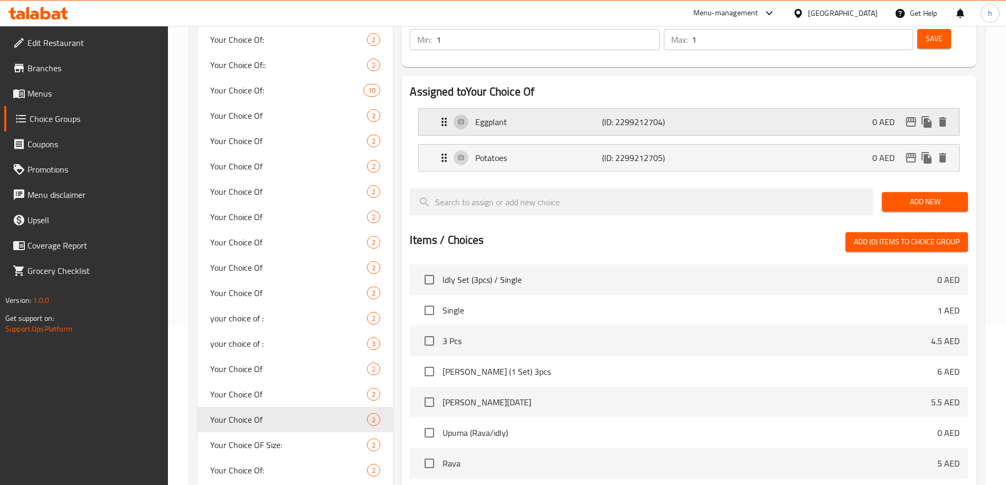
click at [549, 109] on div "Eggplant (ID: 2299212704) 0 AED" at bounding box center [692, 122] width 508 height 26
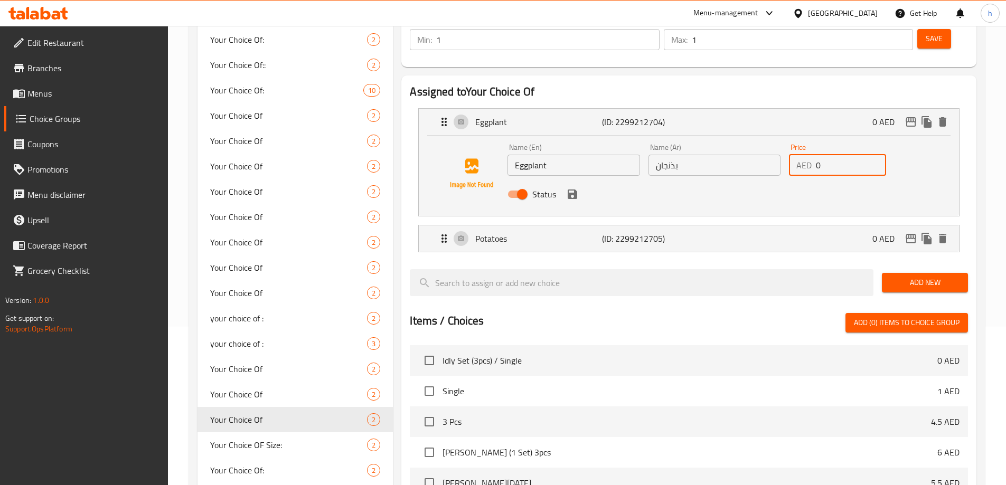
click at [839, 155] on input "0" at bounding box center [851, 165] width 70 height 21
click at [276, 441] on span "Your Choice OF Size:" at bounding box center [273, 445] width 126 height 13
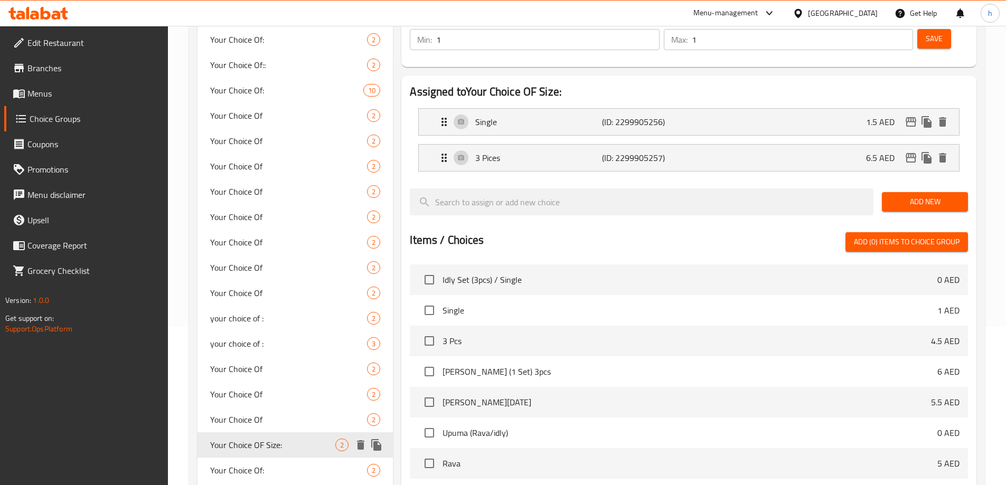
type input "Your Choice OF Size:"
type input "إختيارك من الحجم:"
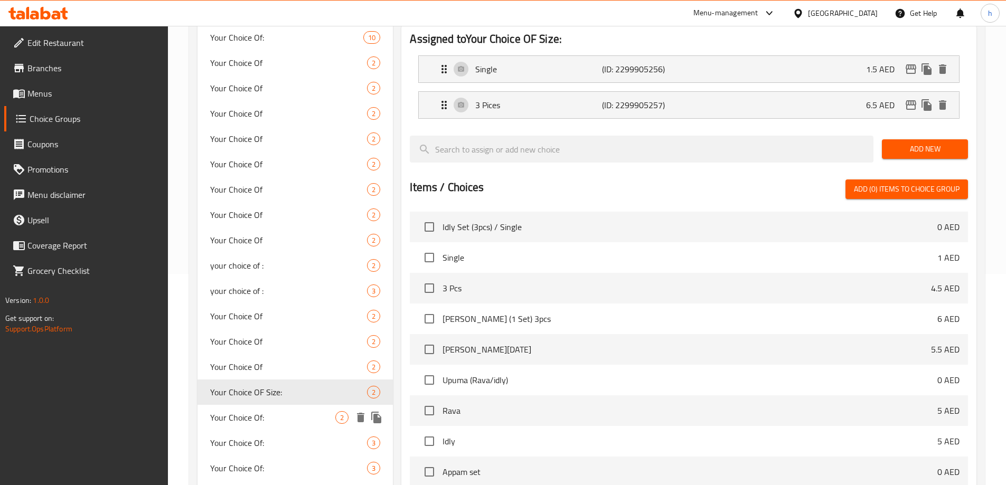
click at [277, 419] on span "Your Choice Of:" at bounding box center [273, 417] width 126 height 13
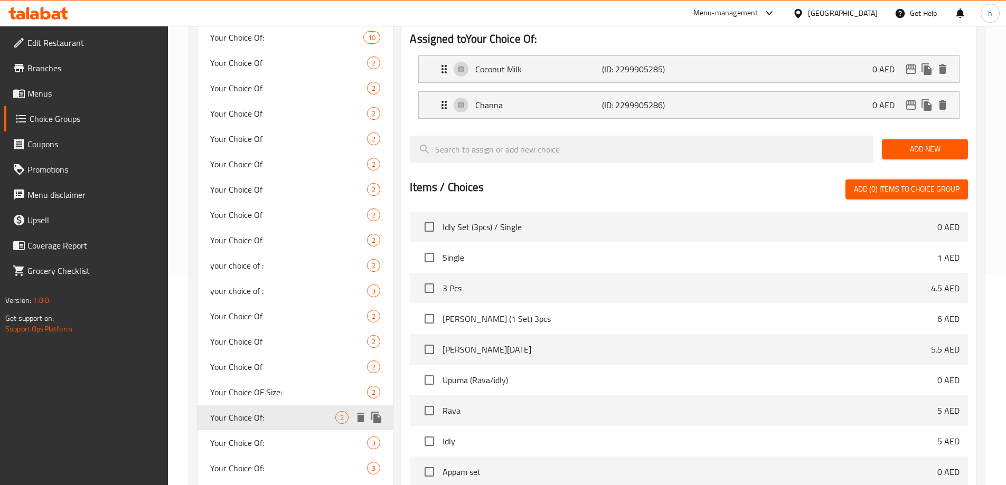
type input "Your Choice Of:"
type input "إختيارك من:"
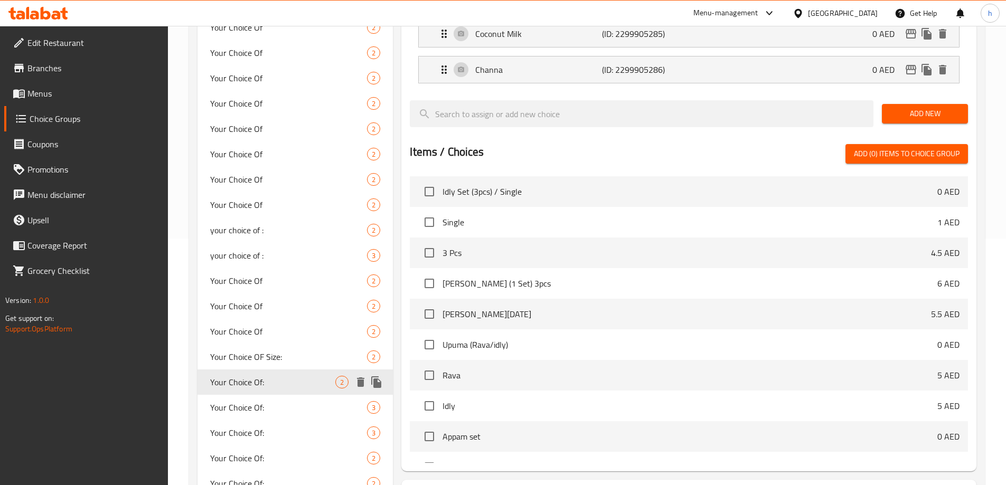
scroll to position [264, 0]
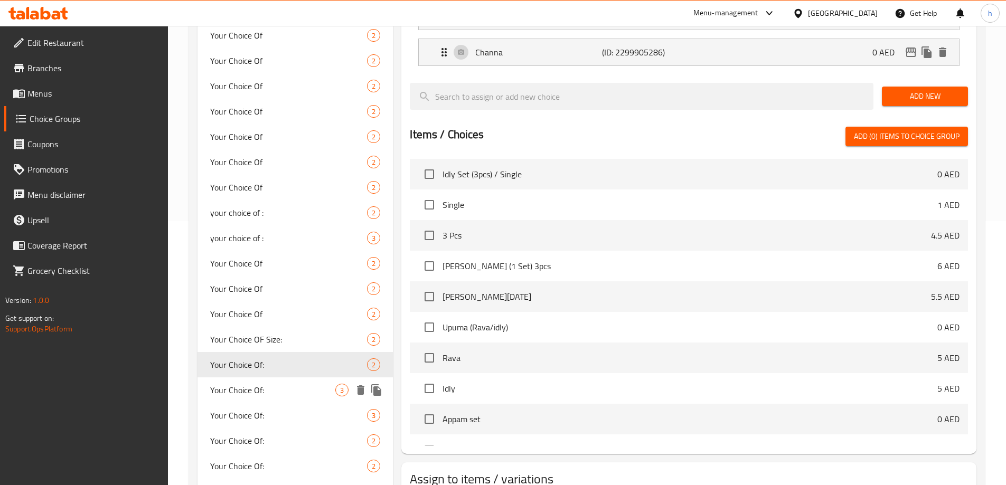
click at [248, 390] on span "Your Choice Of:" at bounding box center [273, 390] width 126 height 13
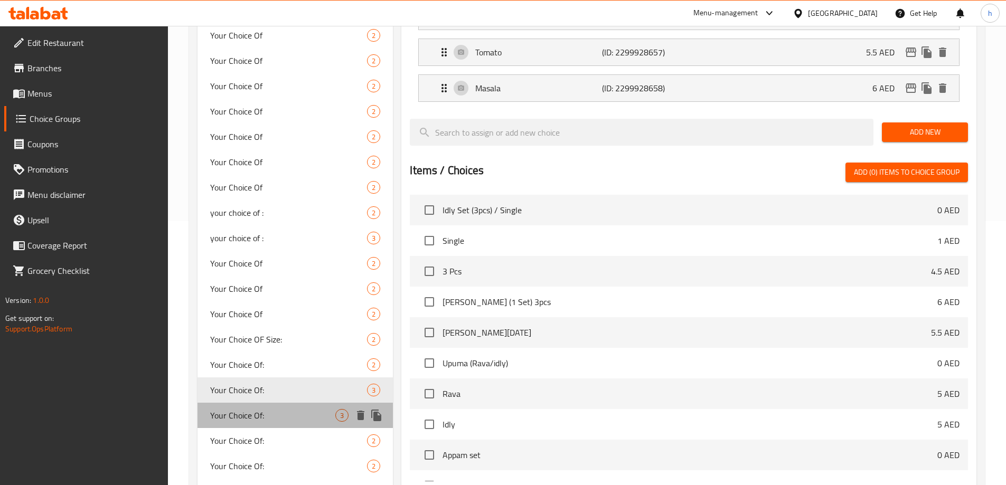
click at [246, 413] on span "Your Choice Of:" at bounding box center [273, 415] width 126 height 13
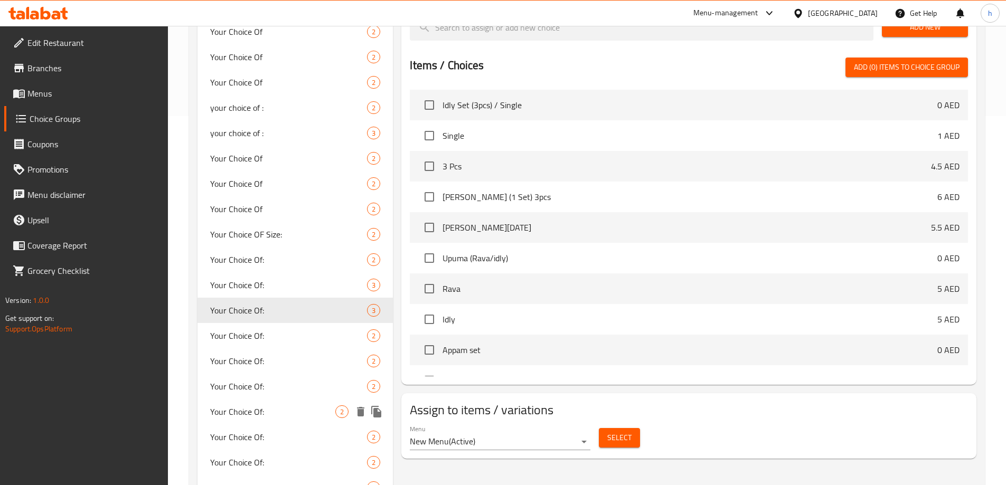
scroll to position [370, 0]
click at [257, 337] on span "Your Choice Of:" at bounding box center [273, 335] width 126 height 13
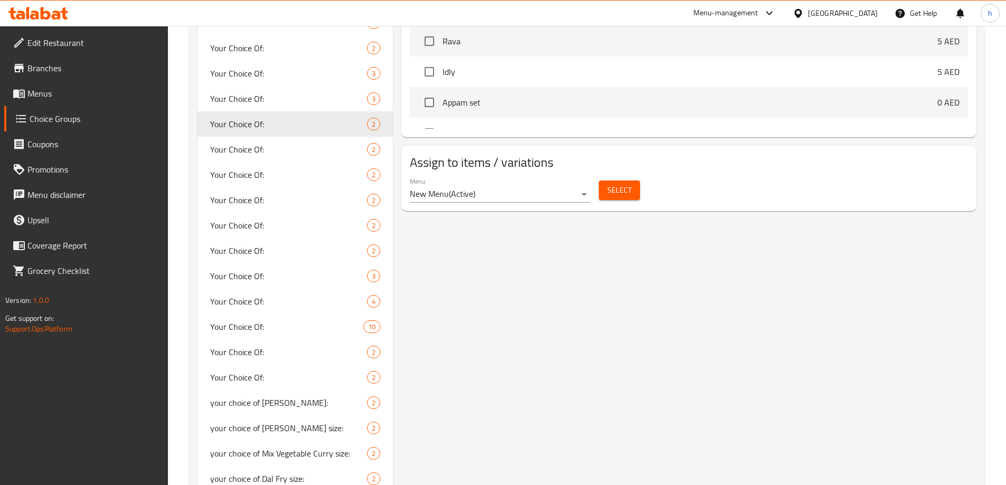
scroll to position [621, 0]
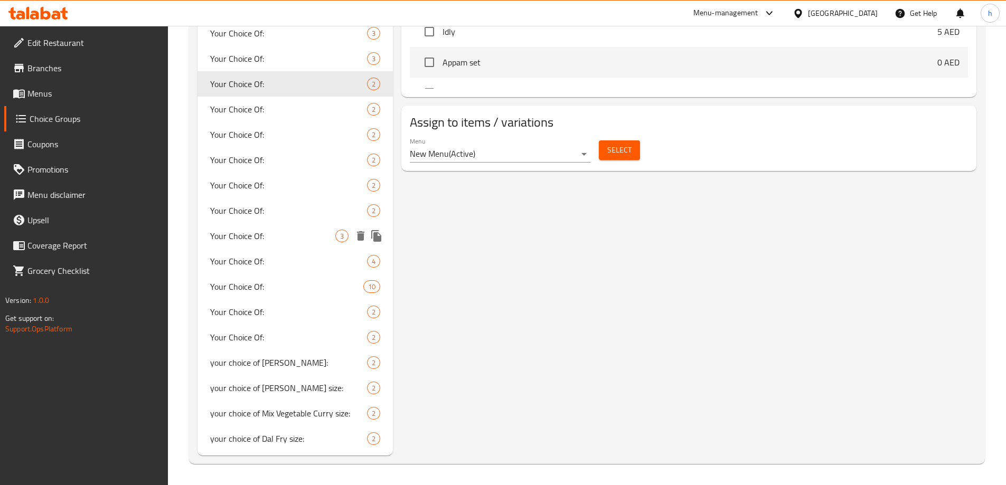
click at [257, 237] on span "Your Choice Of:" at bounding box center [273, 236] width 126 height 13
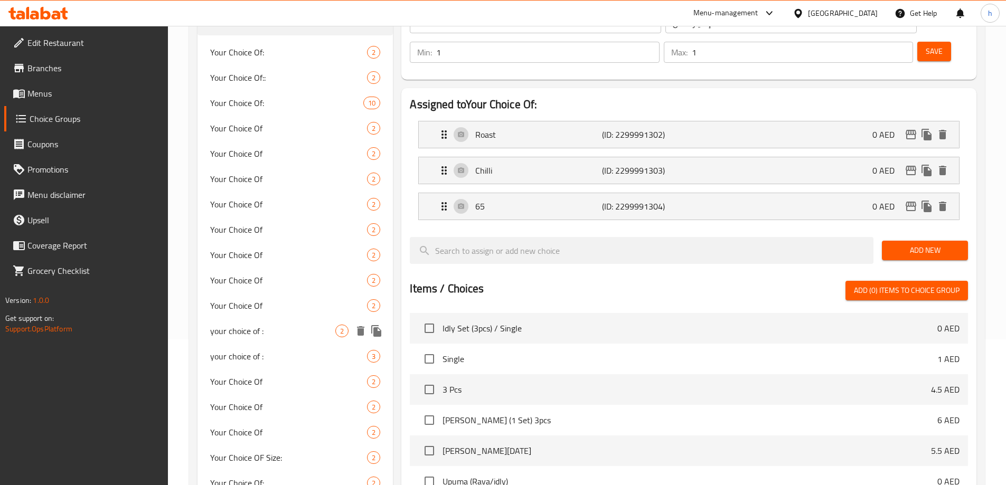
scroll to position [410, 0]
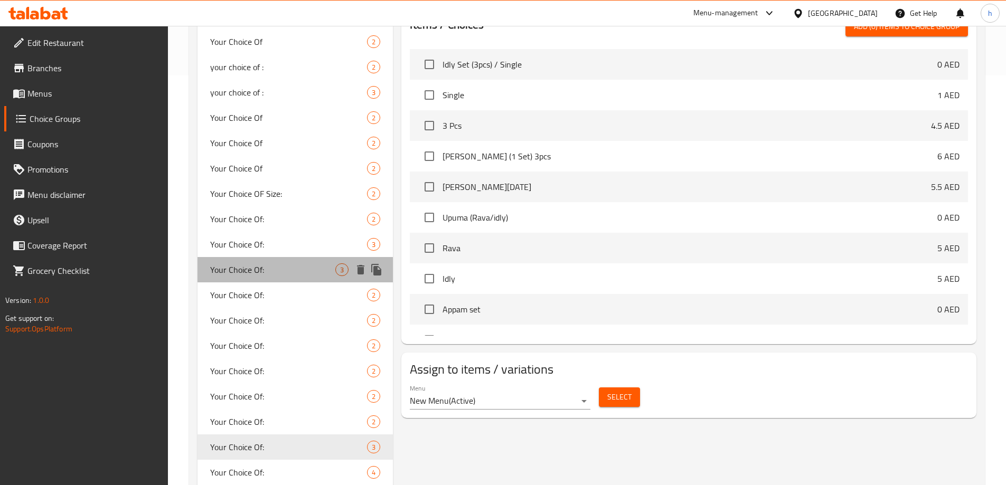
click at [302, 277] on div "Your Choice Of: 3" at bounding box center [295, 269] width 196 height 25
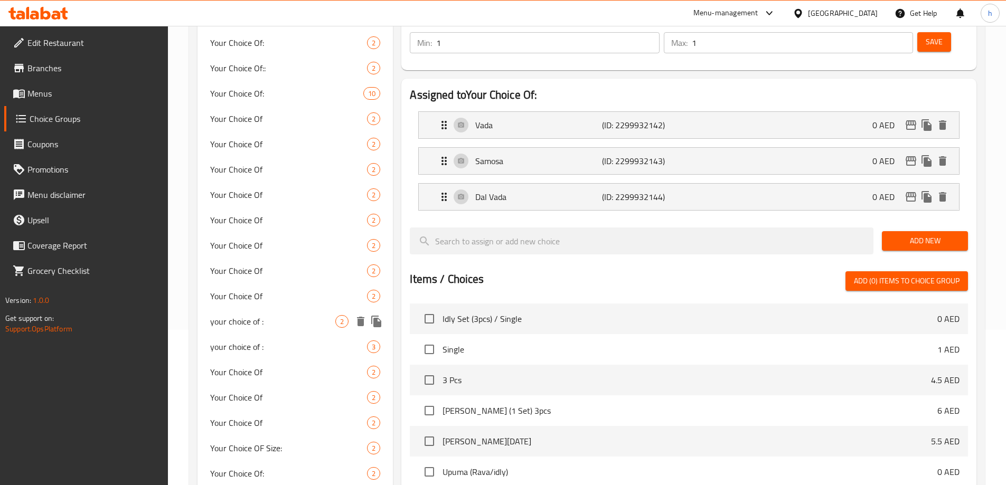
scroll to position [158, 0]
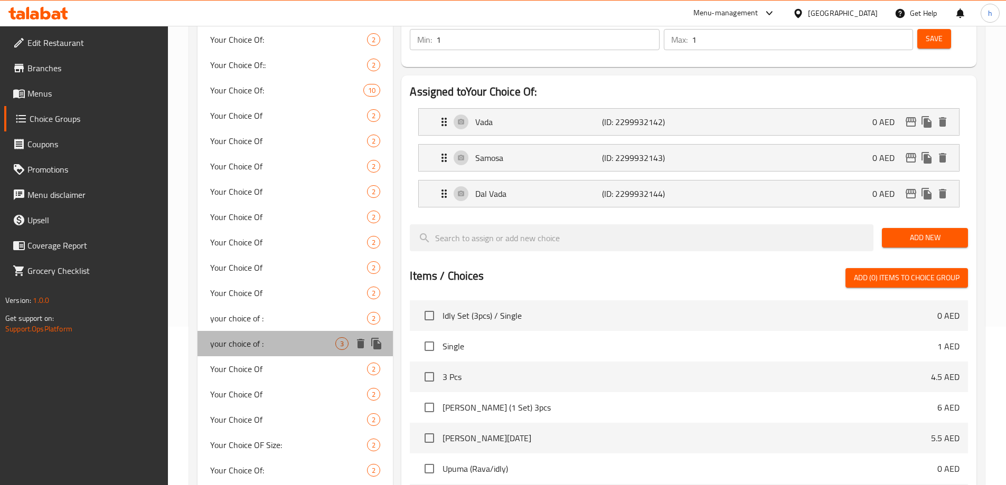
click at [304, 342] on span "your choice of :" at bounding box center [273, 343] width 126 height 13
type input "your choice of :"
type input "إختيارك من :"
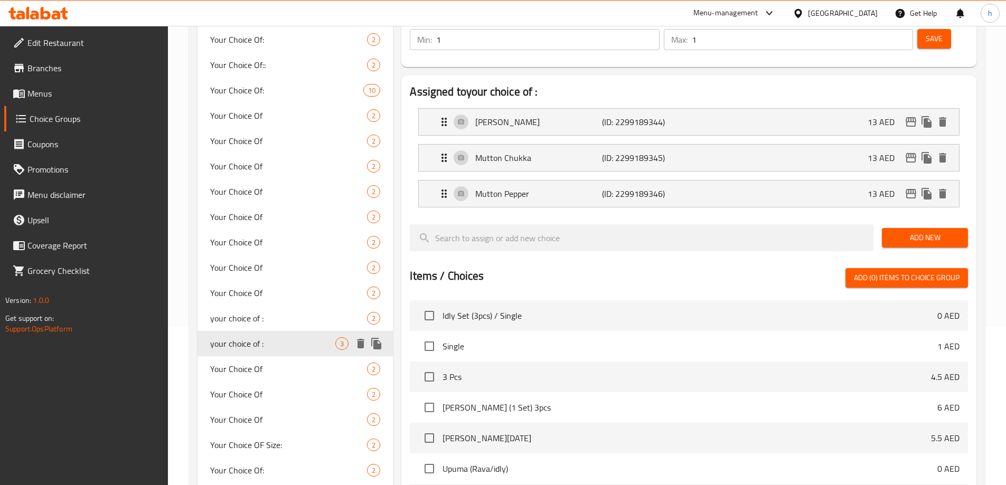
scroll to position [211, 0]
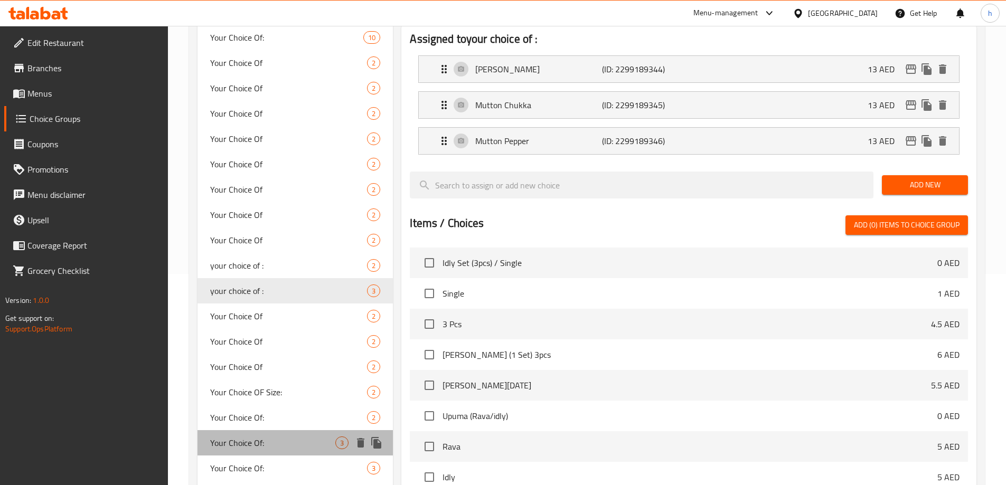
click at [297, 436] on div "Your Choice Of: 3" at bounding box center [295, 442] width 196 height 25
type input "Your Choice Of:"
type input "إختيارك من:"
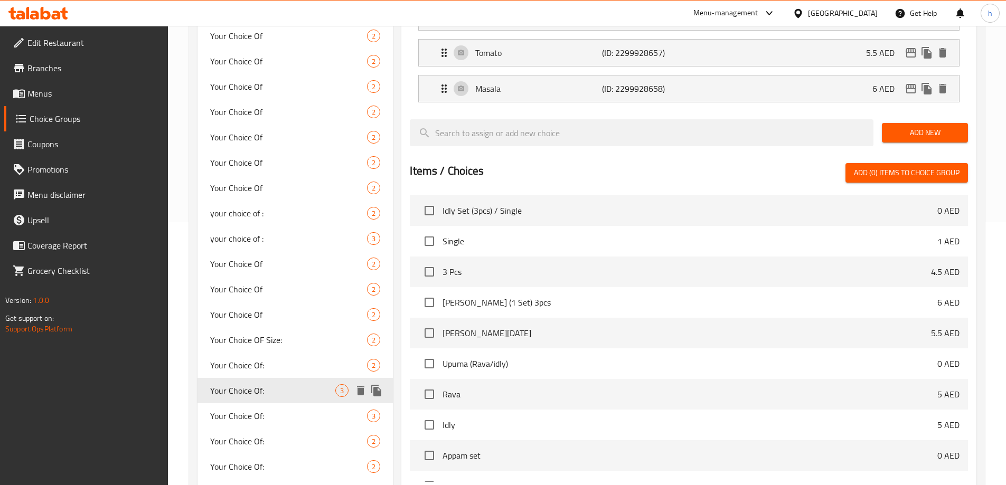
scroll to position [264, 0]
click at [268, 414] on span "Your Choice Of:" at bounding box center [273, 415] width 126 height 13
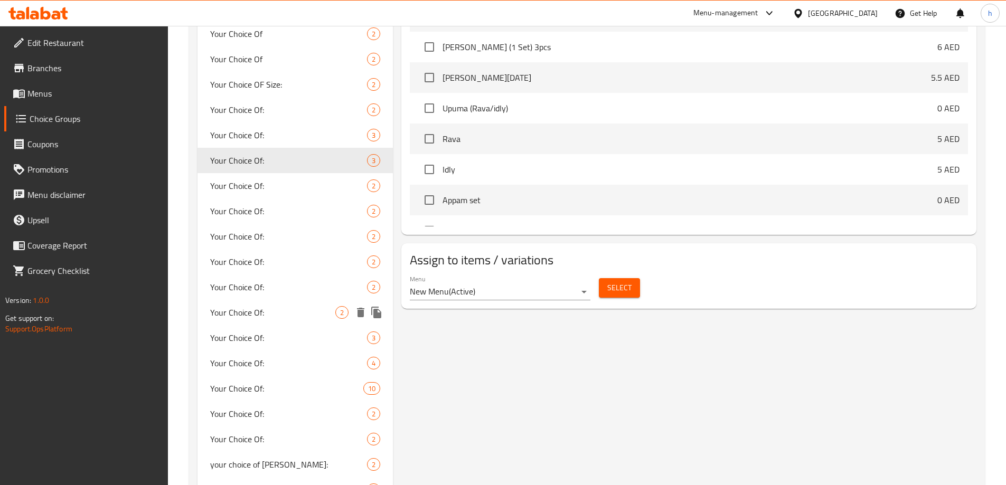
scroll to position [528, 0]
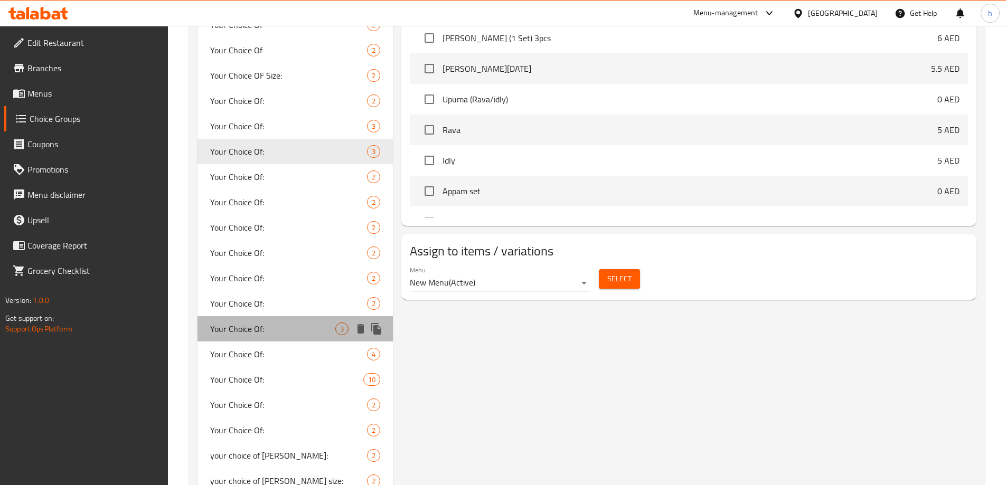
click at [257, 326] on span "Your Choice Of:" at bounding box center [273, 329] width 126 height 13
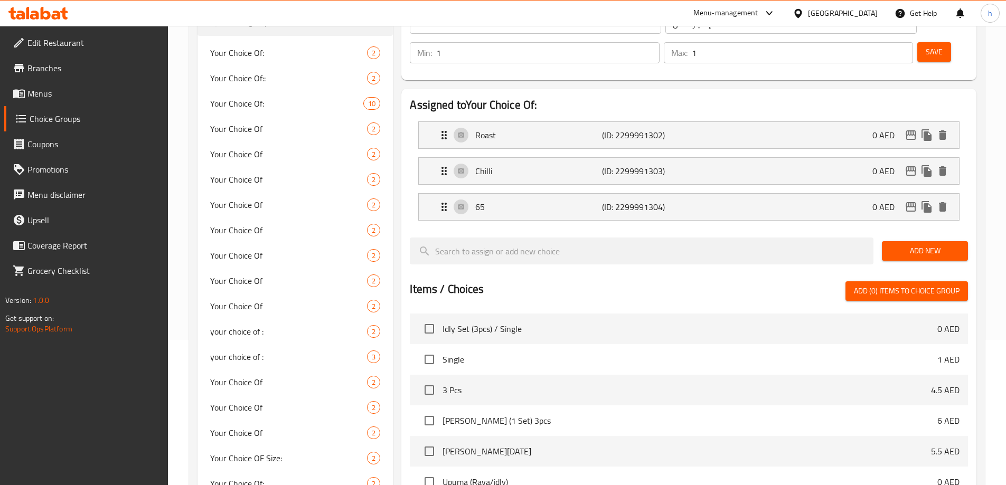
scroll to position [0, 0]
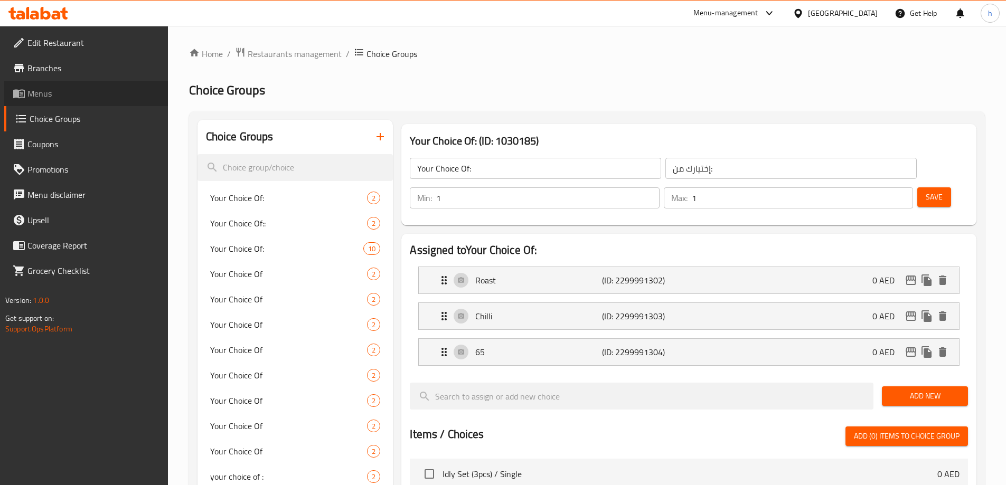
click at [55, 97] on span "Menus" at bounding box center [93, 93] width 132 height 13
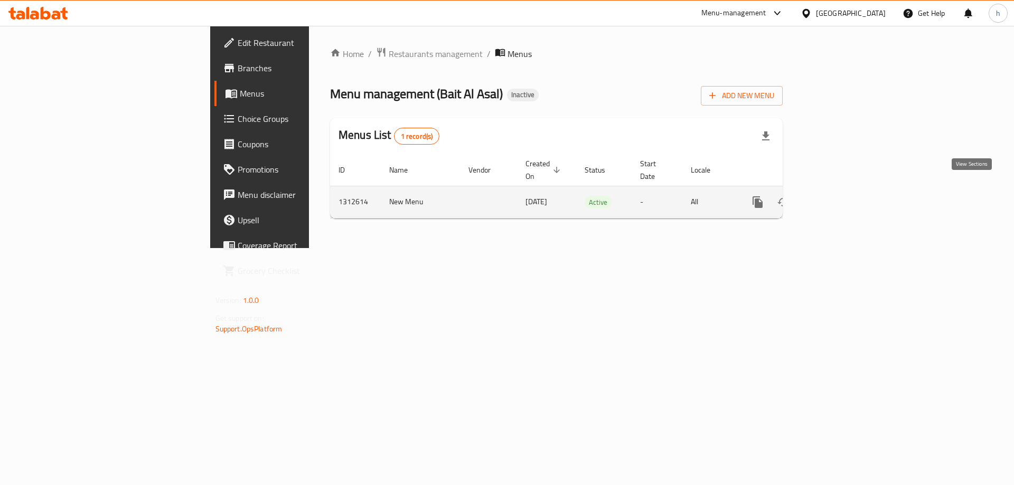
click at [846, 192] on link "enhanced table" at bounding box center [833, 202] width 25 height 25
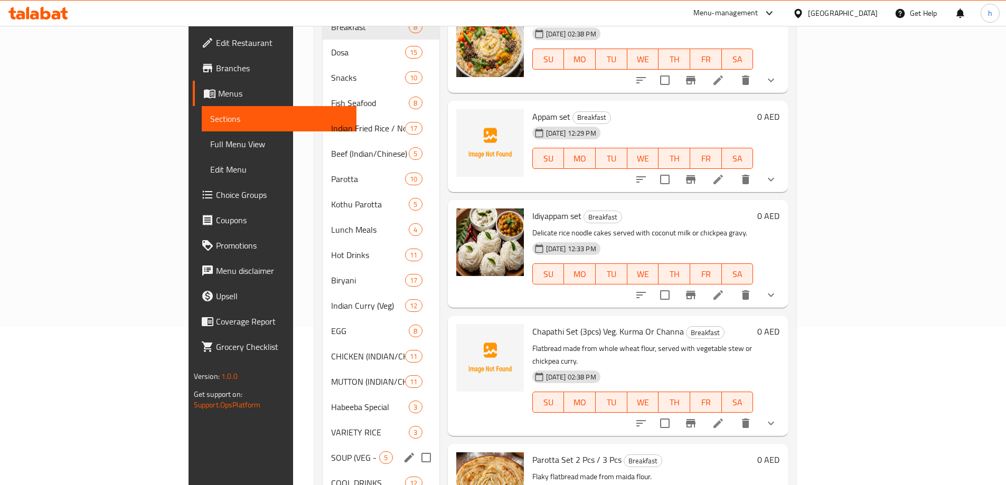
scroll to position [211, 0]
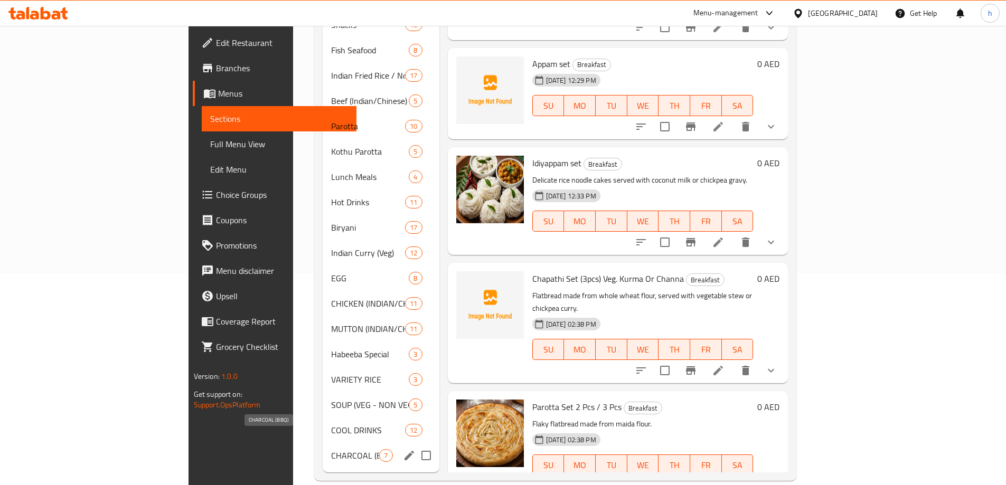
click at [331, 449] on span "CHARCOAL (BBQ)" at bounding box center [355, 455] width 48 height 13
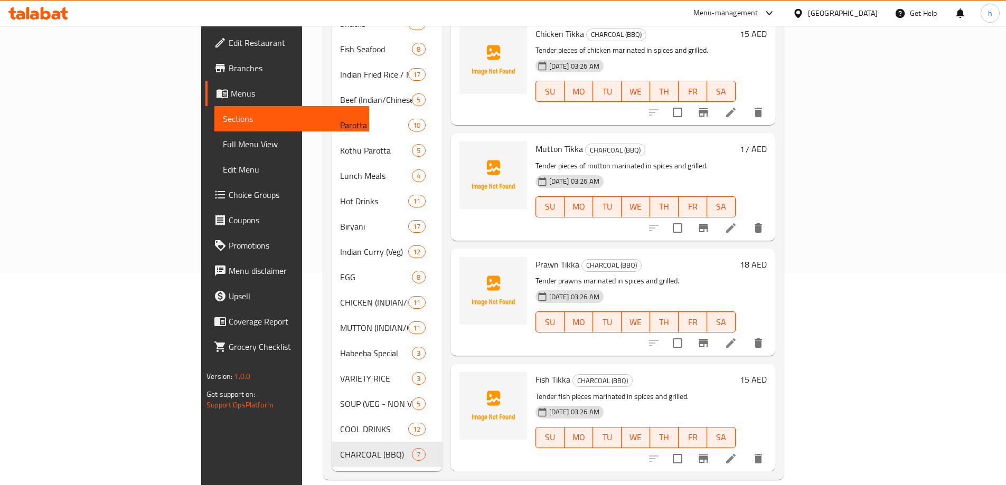
scroll to position [184, 0]
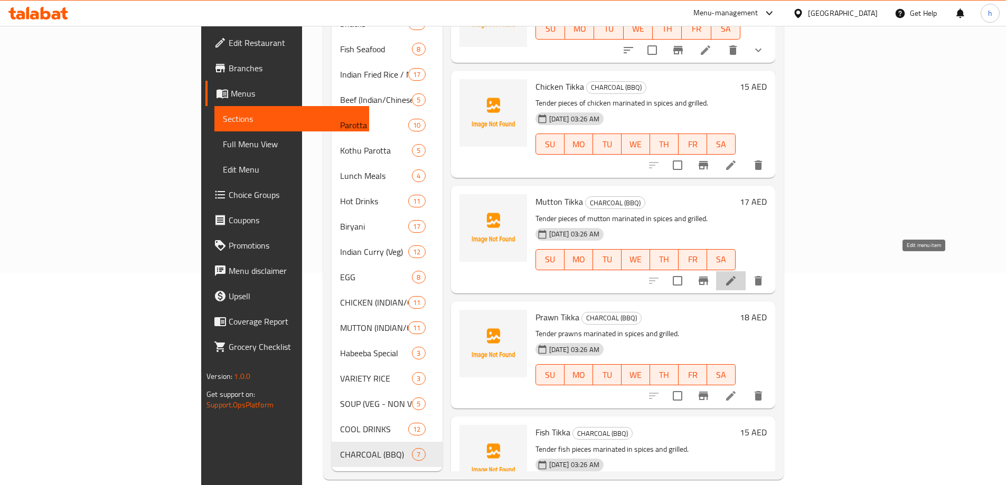
click at [737, 275] on icon at bounding box center [730, 281] width 13 height 13
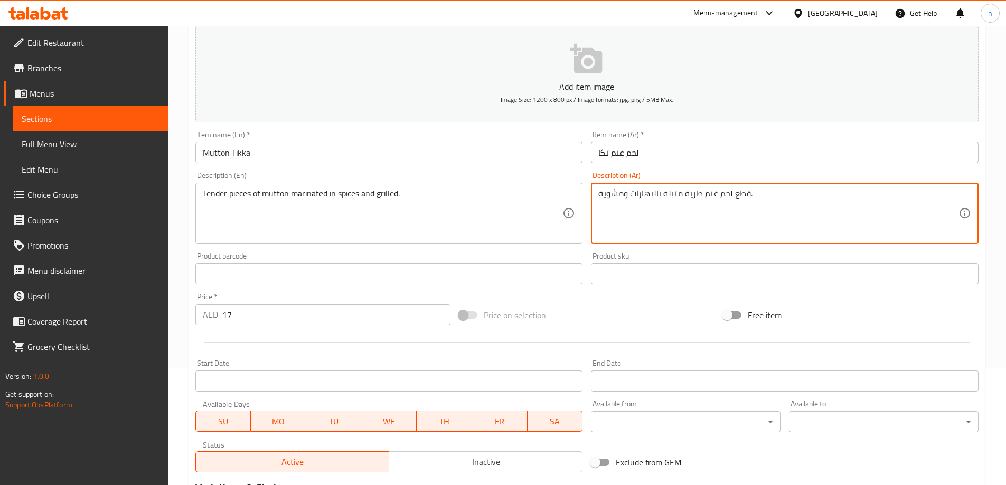
scroll to position [261, 0]
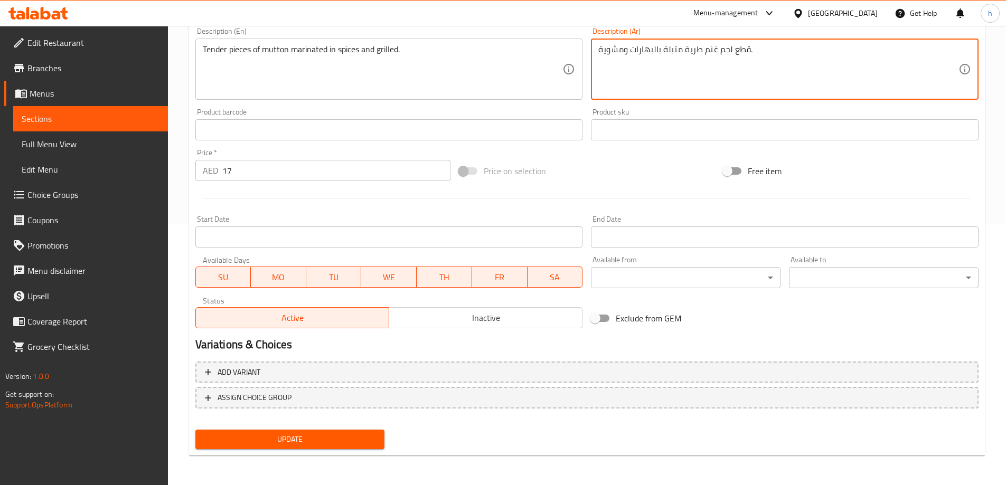
type textarea "قطع لحم غنم طرية متبلة بالبهارات ومشوية."
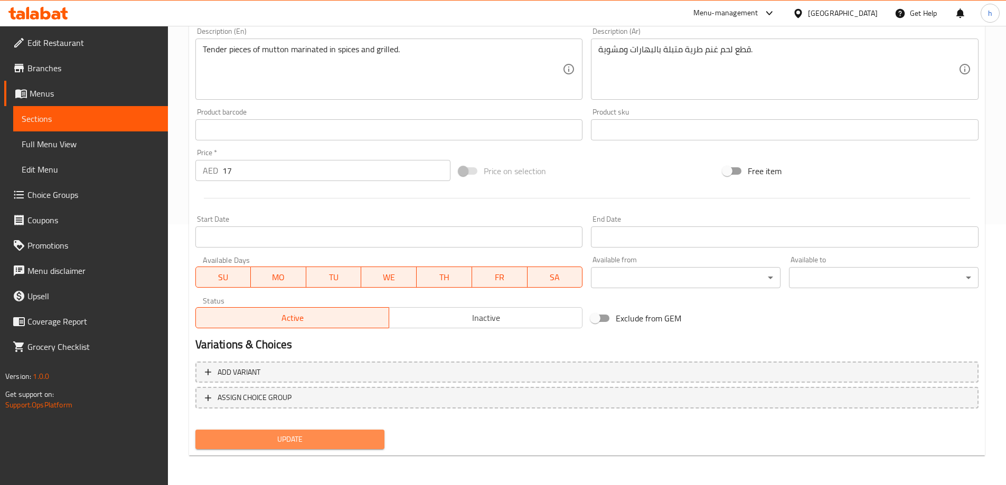
click at [359, 441] on span "Update" at bounding box center [290, 439] width 173 height 13
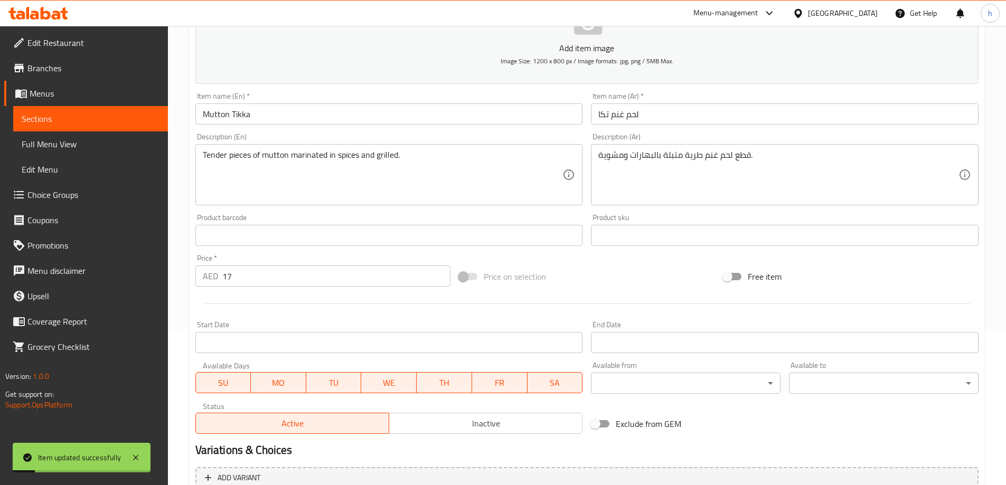
scroll to position [0, 0]
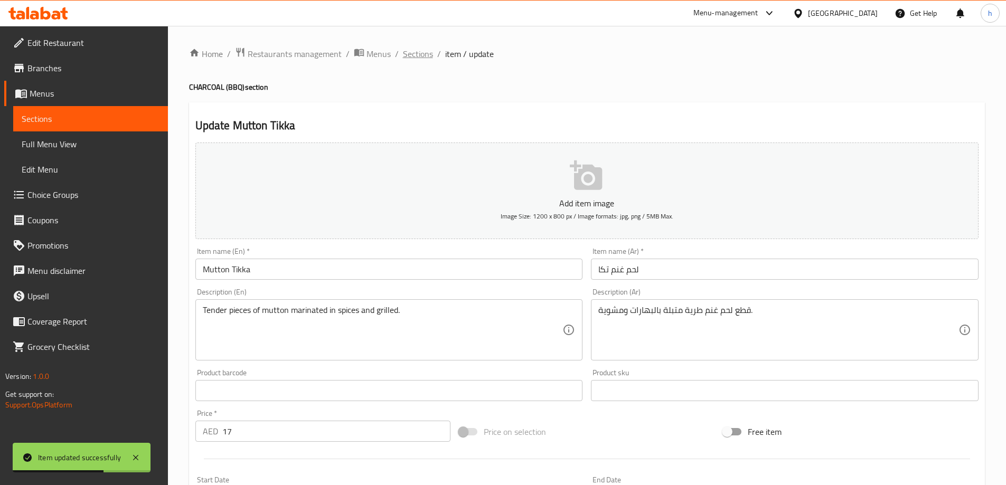
click at [409, 48] on span "Sections" at bounding box center [418, 54] width 30 height 13
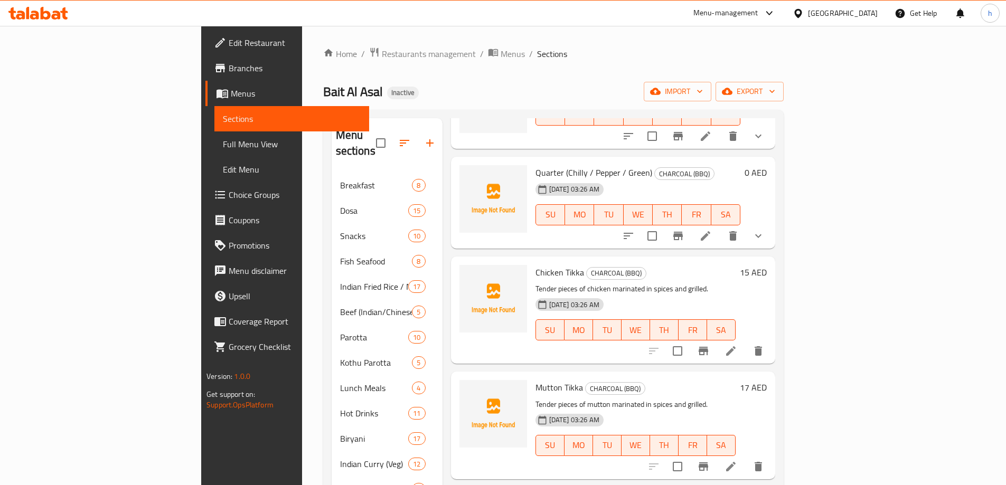
scroll to position [211, 0]
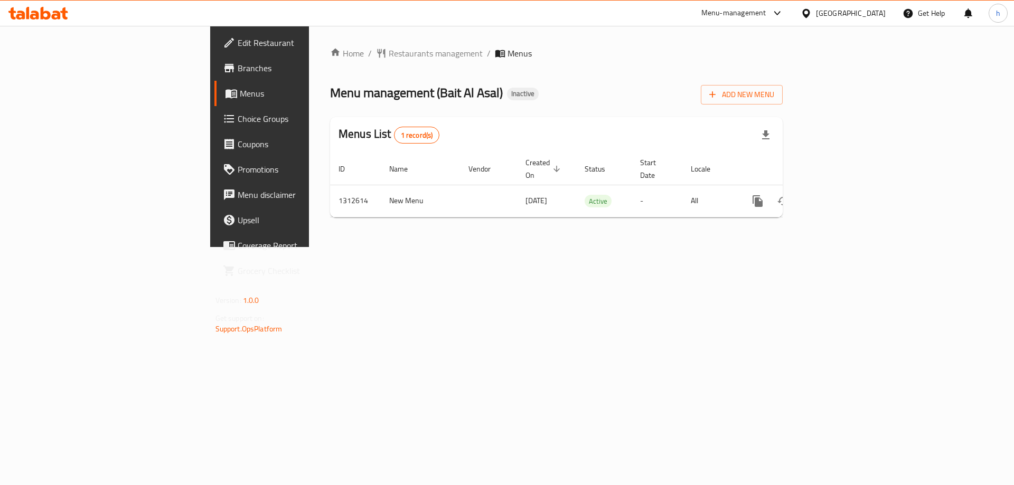
drag, startPoint x: 898, startPoint y: 306, endPoint x: 892, endPoint y: 306, distance: 5.8
click at [804, 247] on div "Home / Restaurants management / Menus Menu management ( Bait Al Asal ) Inactive…" at bounding box center [556, 136] width 495 height 221
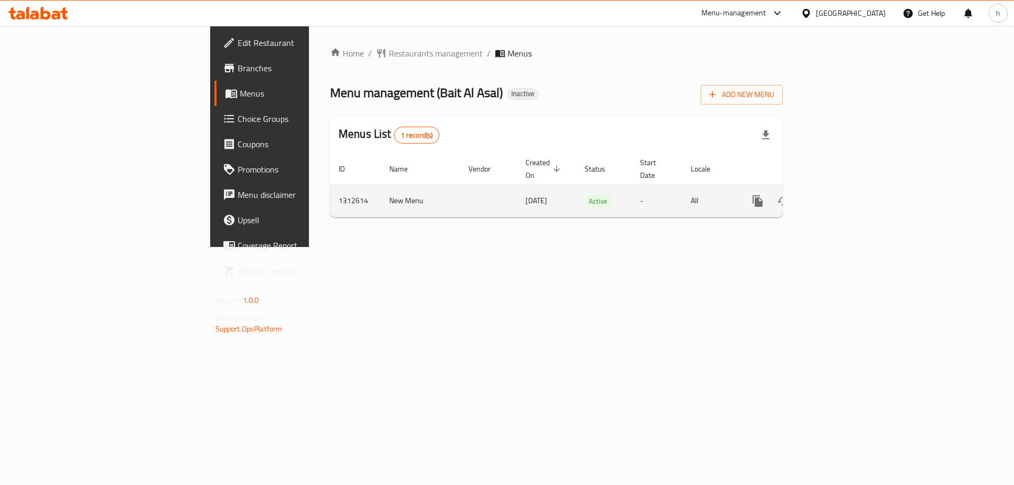
click at [840, 195] on icon "enhanced table" at bounding box center [833, 201] width 13 height 13
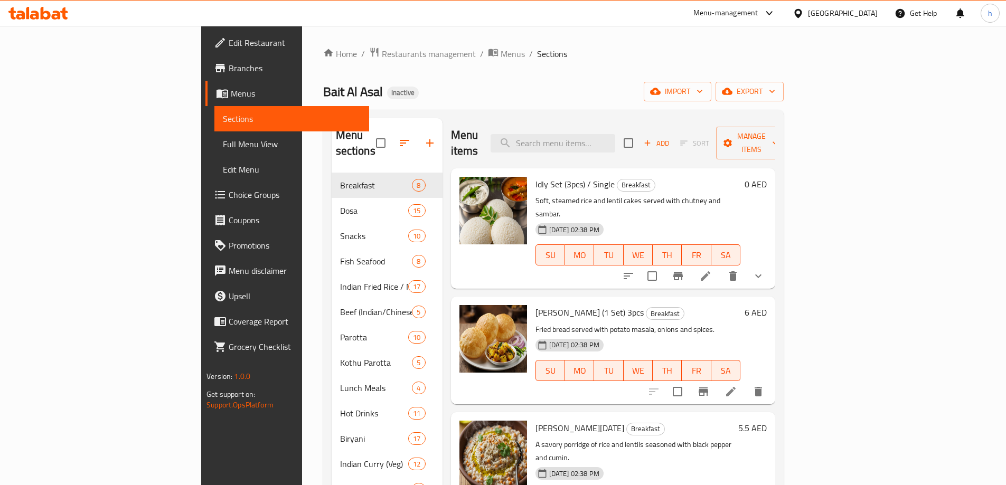
click at [229, 62] on span "Branches" at bounding box center [295, 68] width 132 height 13
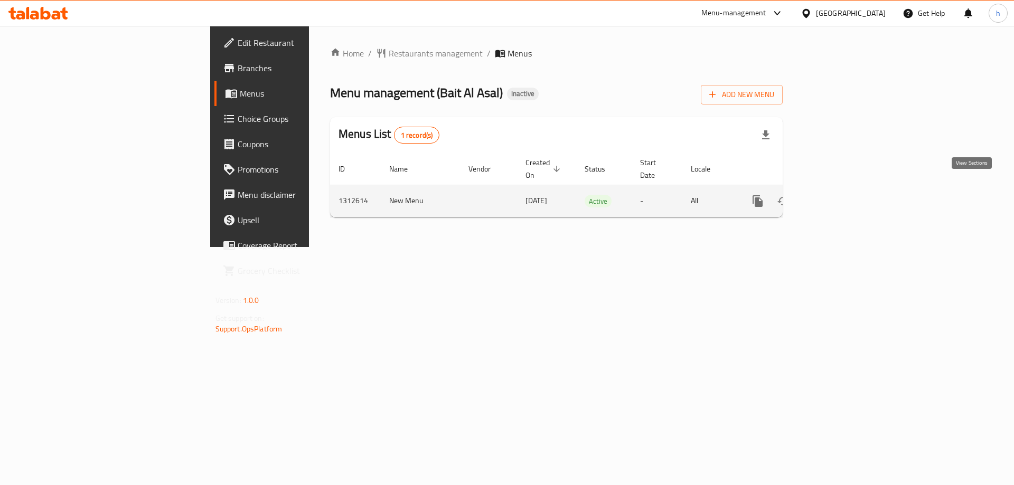
click at [840, 195] on icon "enhanced table" at bounding box center [833, 201] width 13 height 13
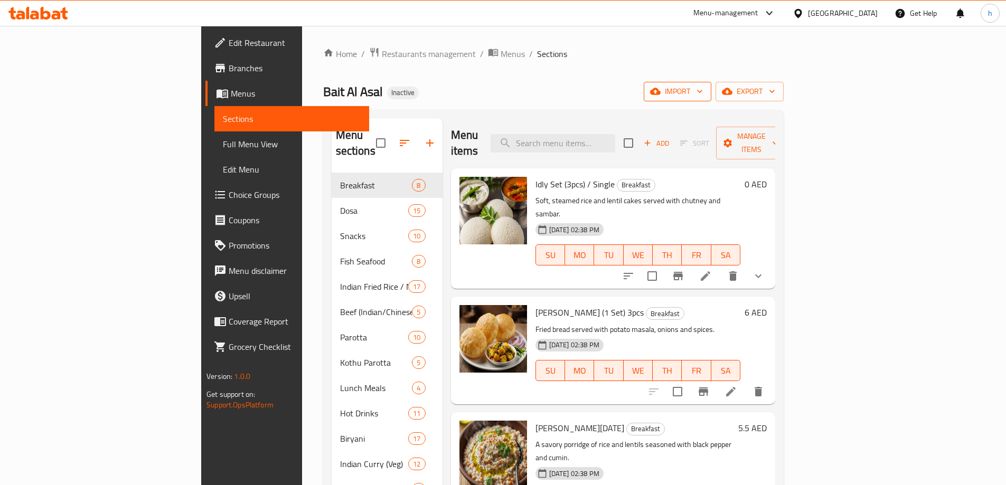
click at [703, 96] on span "import" at bounding box center [677, 91] width 51 height 13
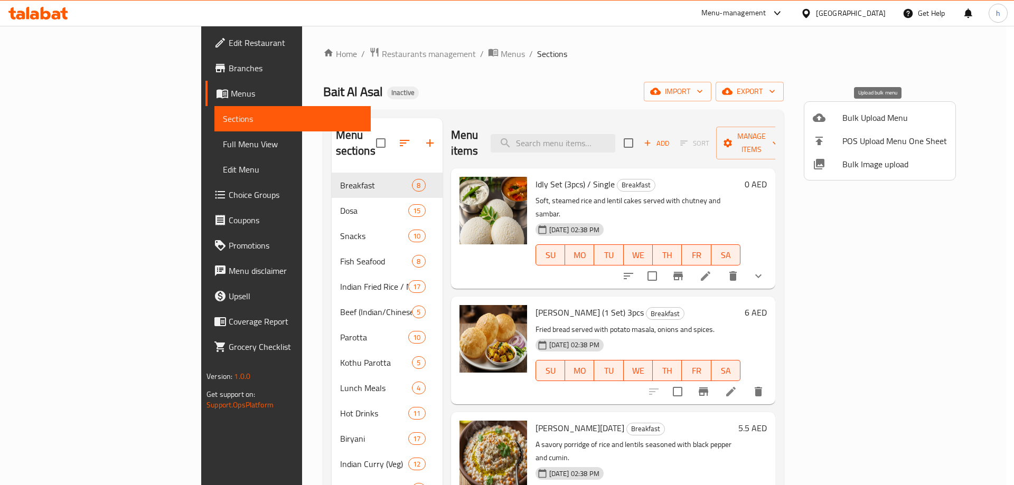
click at [844, 117] on span "Bulk Upload Menu" at bounding box center [894, 117] width 105 height 13
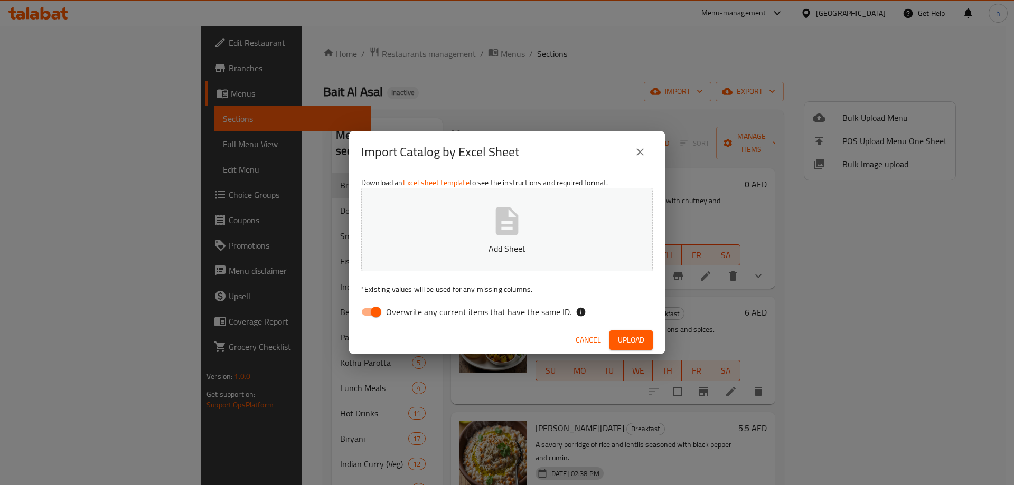
click at [430, 313] on span "Overwrite any current items that have the same ID." at bounding box center [478, 312] width 185 height 13
click at [406, 313] on input "Overwrite any current items that have the same ID." at bounding box center [376, 312] width 60 height 20
checkbox input "false"
click at [505, 236] on icon "button" at bounding box center [507, 221] width 34 height 34
click at [638, 341] on span "Upload" at bounding box center [631, 340] width 26 height 13
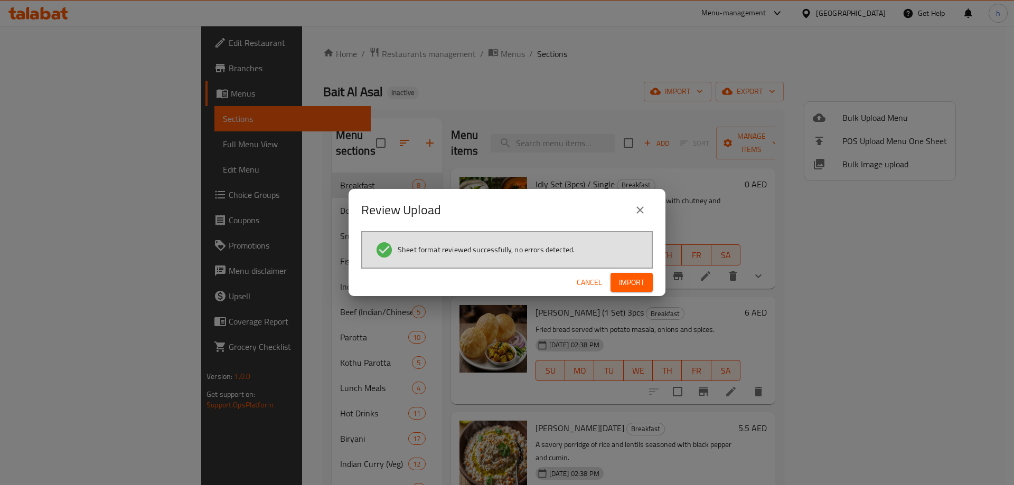
click at [640, 284] on span "Import" at bounding box center [631, 282] width 25 height 13
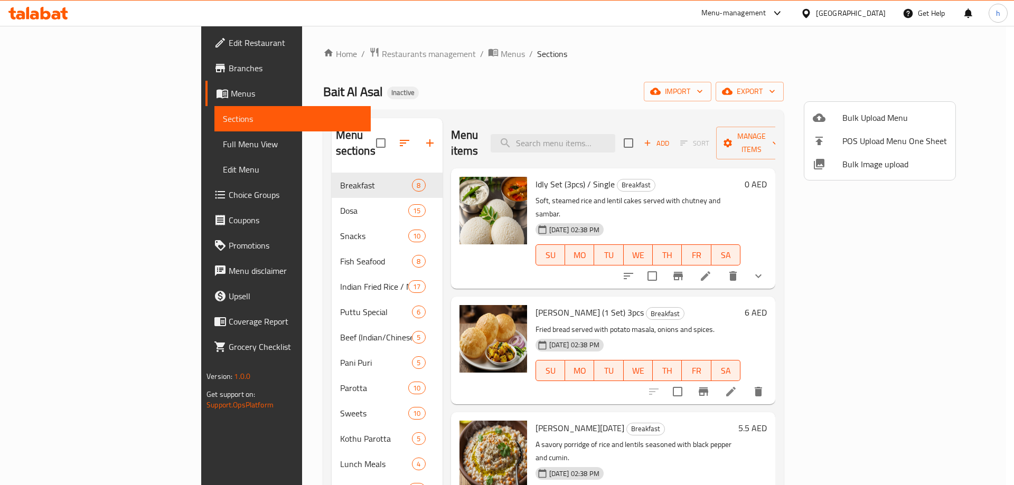
click at [129, 451] on div at bounding box center [507, 242] width 1014 height 485
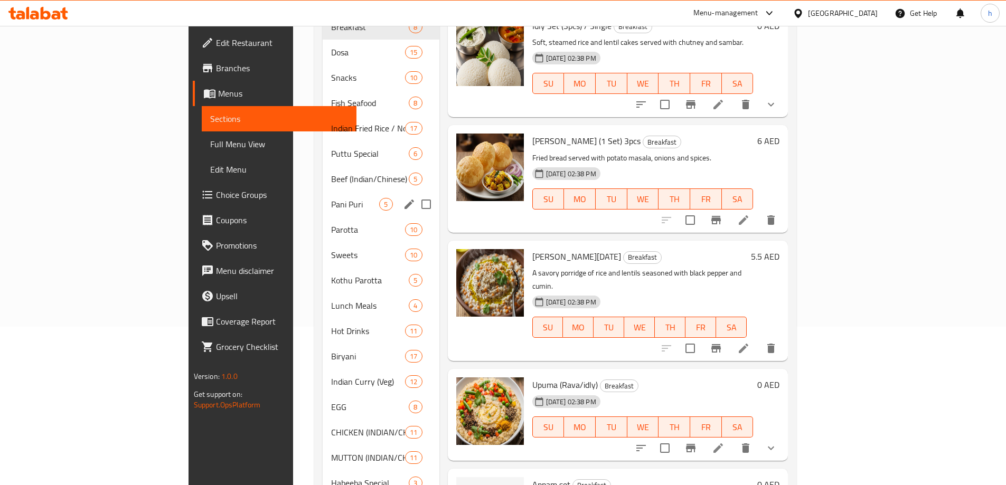
scroll to position [288, 0]
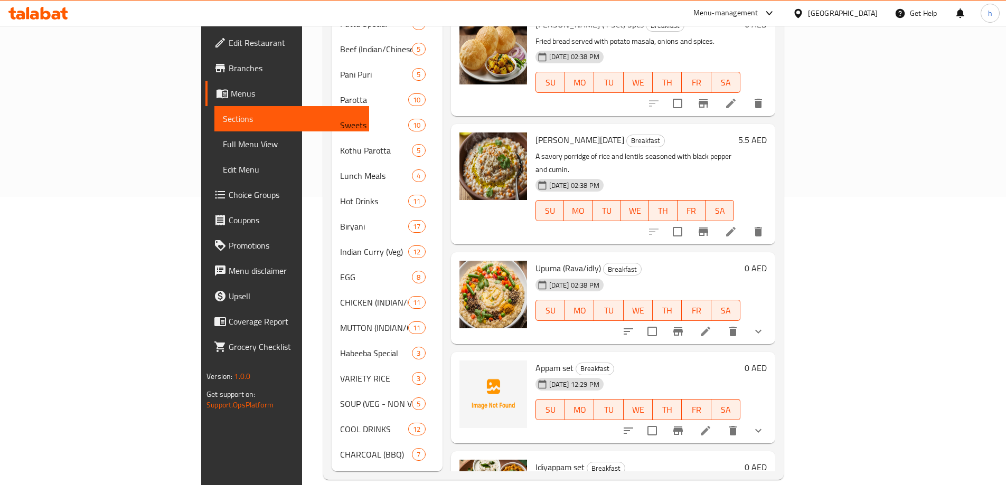
click at [201, 455] on div "Edit Restaurant Branches Menus Sections Full Menu View Edit Menu Choice Groups …" at bounding box center [285, 268] width 168 height 485
click at [223, 146] on span "Full Menu View" at bounding box center [292, 144] width 138 height 13
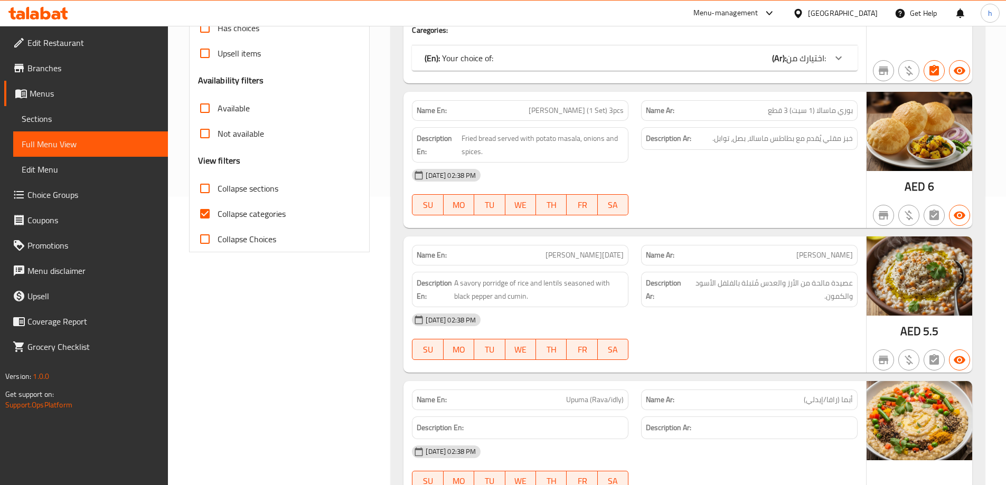
drag, startPoint x: 223, startPoint y: 212, endPoint x: 221, endPoint y: 195, distance: 17.1
click at [223, 212] on span "Collapse categories" at bounding box center [252, 214] width 68 height 13
click at [218, 212] on input "Collapse categories" at bounding box center [204, 213] width 25 height 25
checkbox input "false"
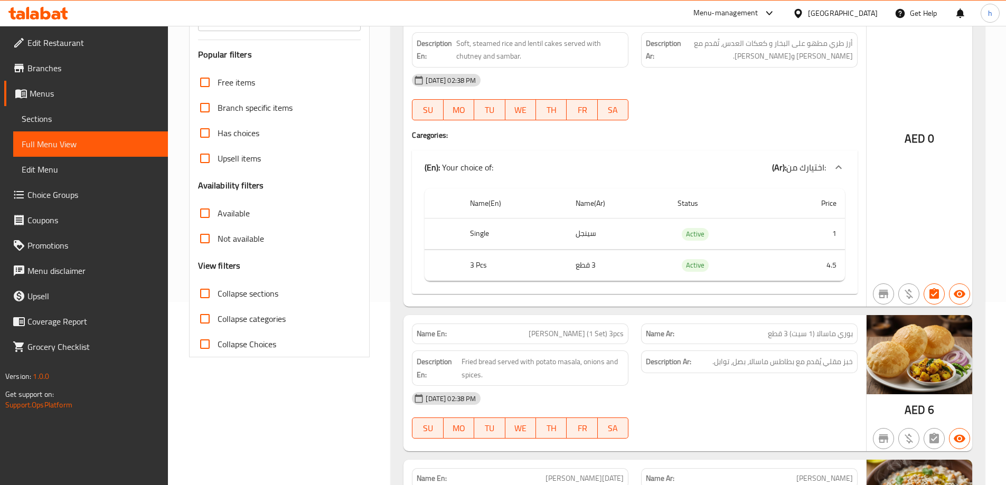
scroll to position [183, 0]
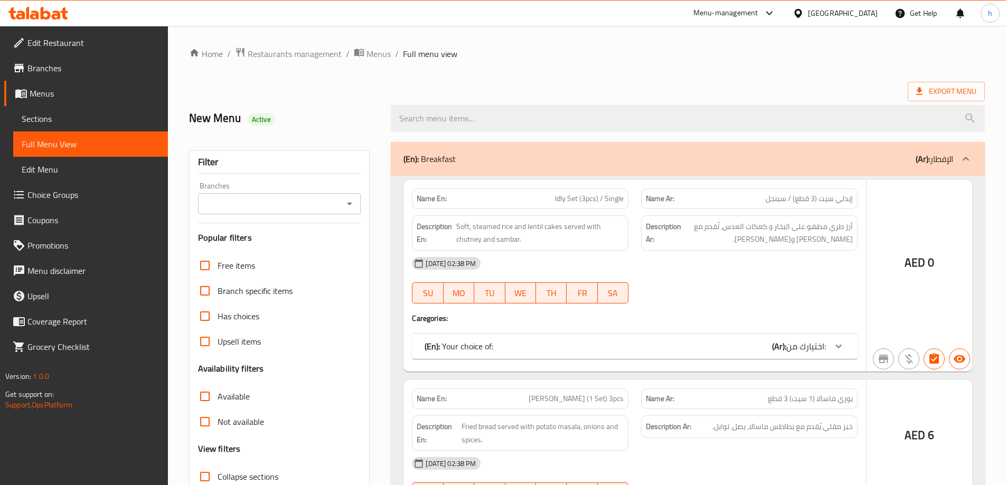
click at [244, 241] on div at bounding box center [503, 242] width 1006 height 485
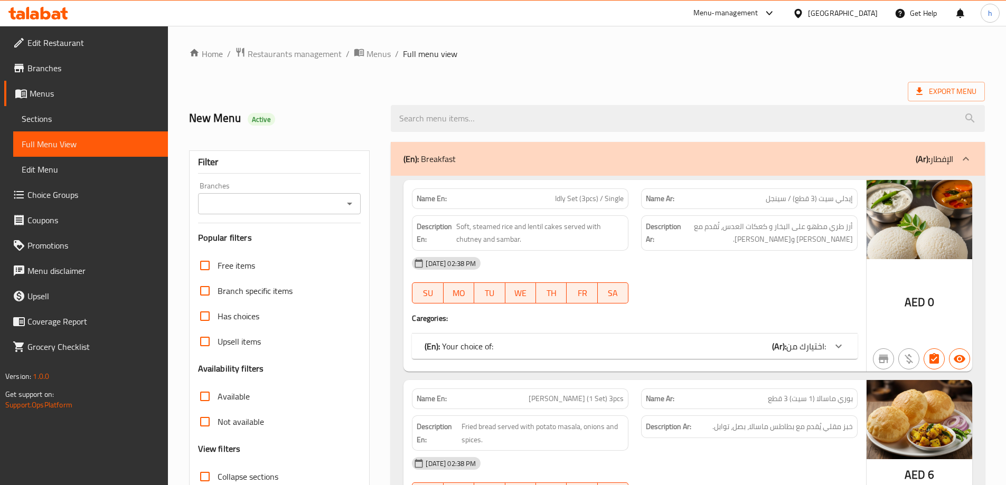
scroll to position [264, 0]
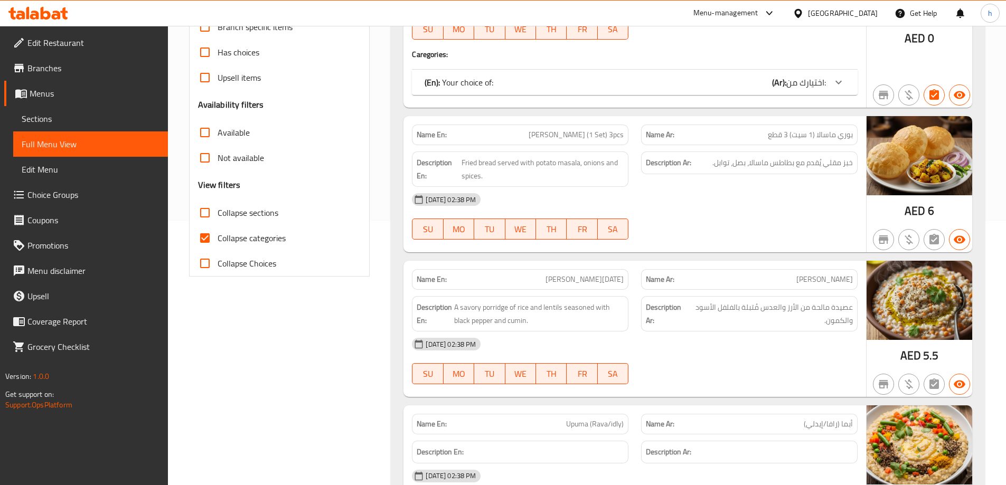
click at [209, 236] on input "Collapse categories" at bounding box center [204, 237] width 25 height 25
checkbox input "false"
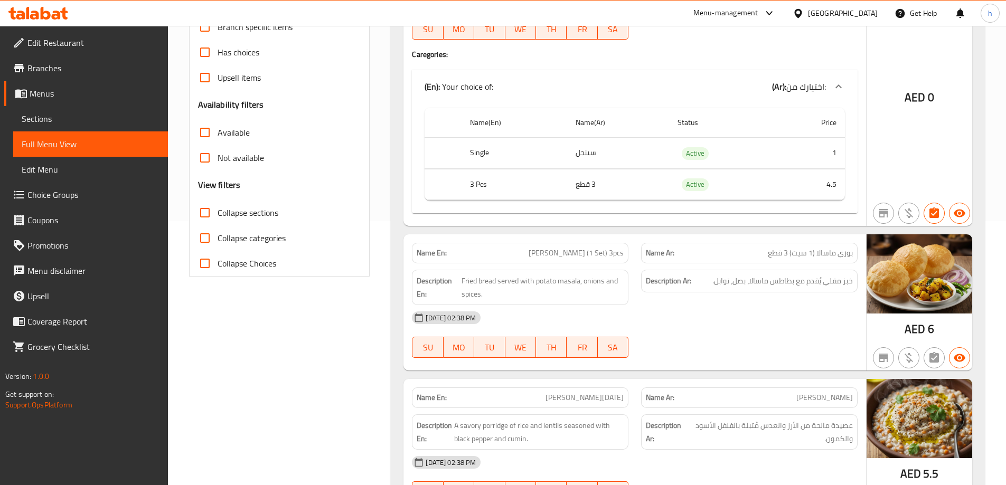
click at [213, 216] on input "Collapse sections" at bounding box center [204, 212] width 25 height 25
checkbox input "true"
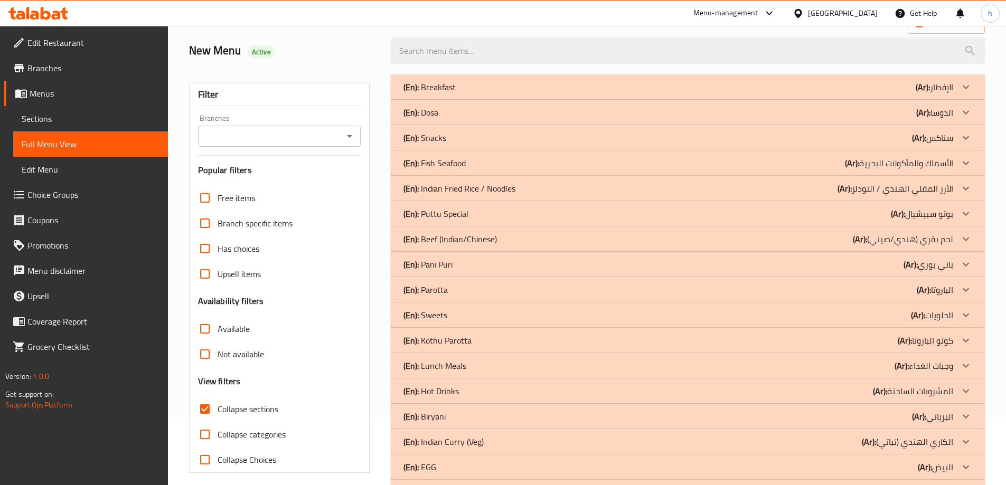
scroll to position [50, 0]
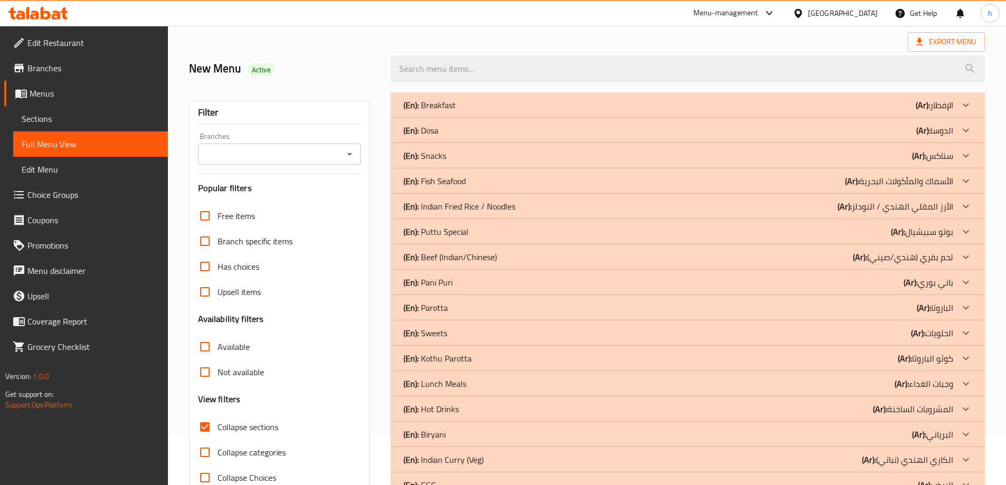
click at [933, 231] on p "(Ar): بوتو سبيشيال" at bounding box center [922, 231] width 62 height 13
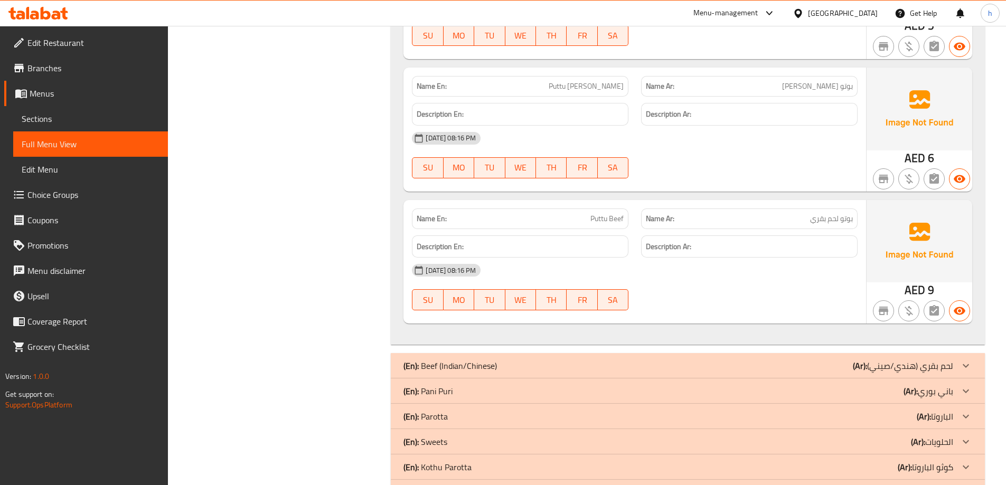
scroll to position [789, 0]
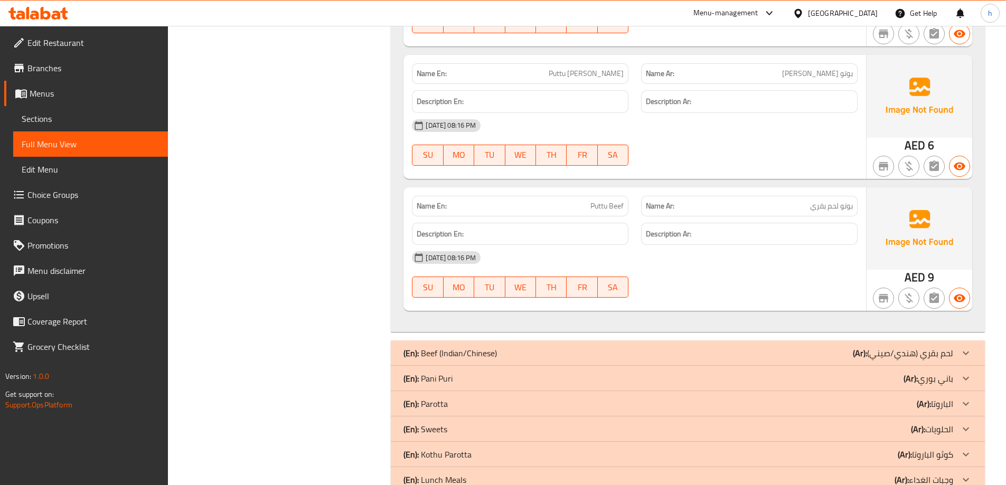
click at [941, 378] on p "(Ar): باني بوري" at bounding box center [928, 378] width 50 height 13
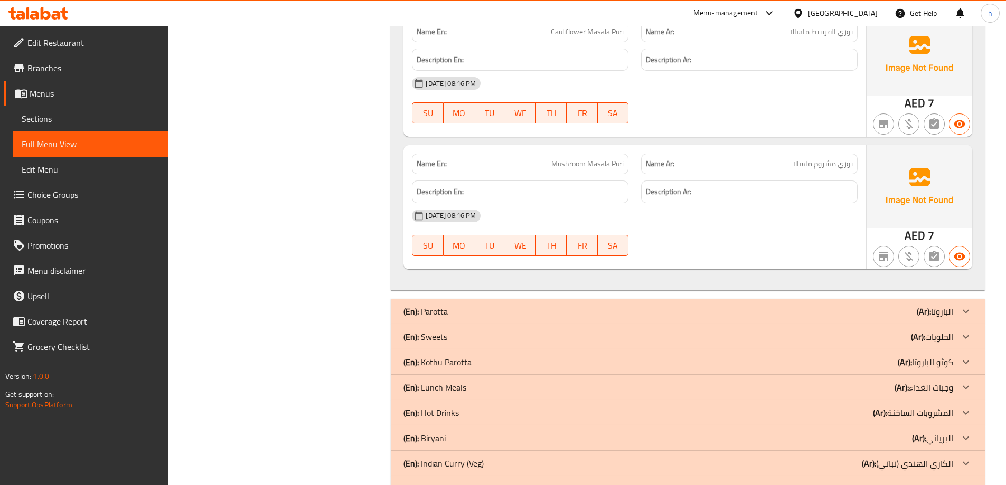
scroll to position [1687, 0]
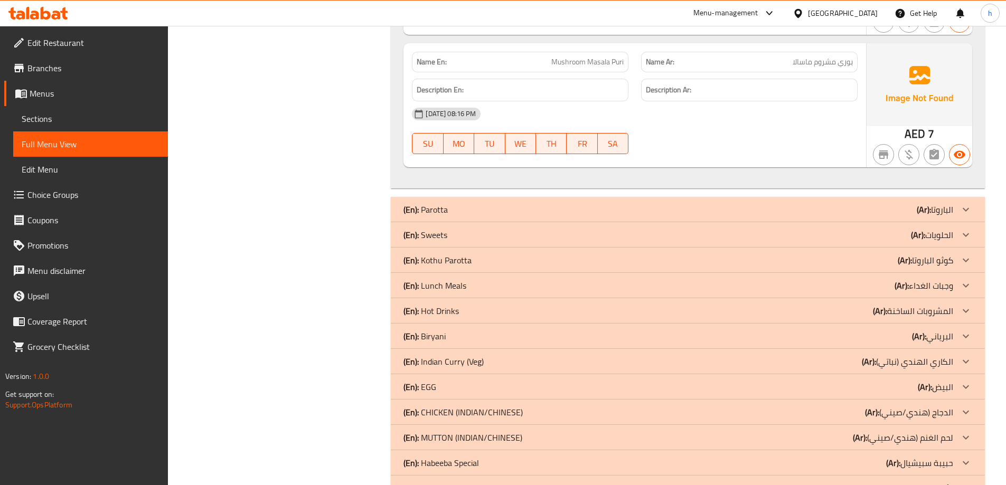
click at [928, 237] on p "(Ar): الحلويات" at bounding box center [932, 235] width 42 height 13
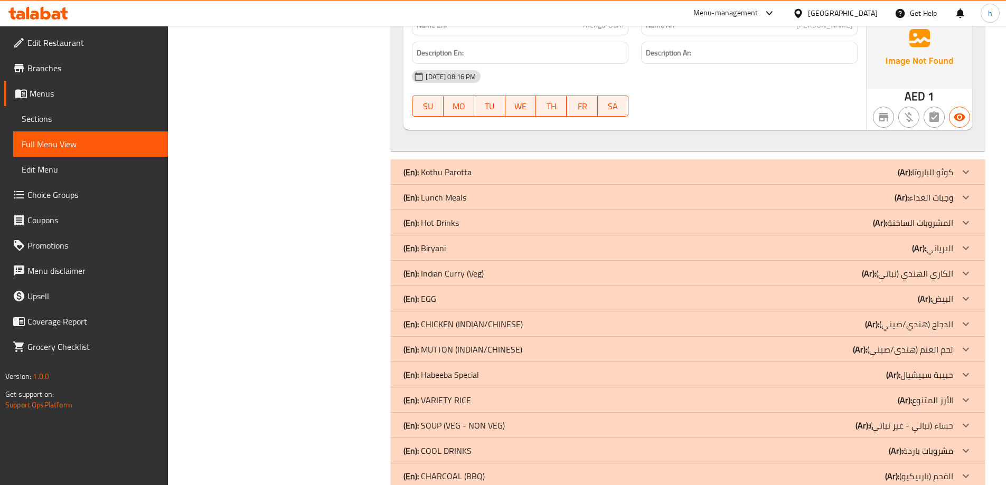
scroll to position [3163, 0]
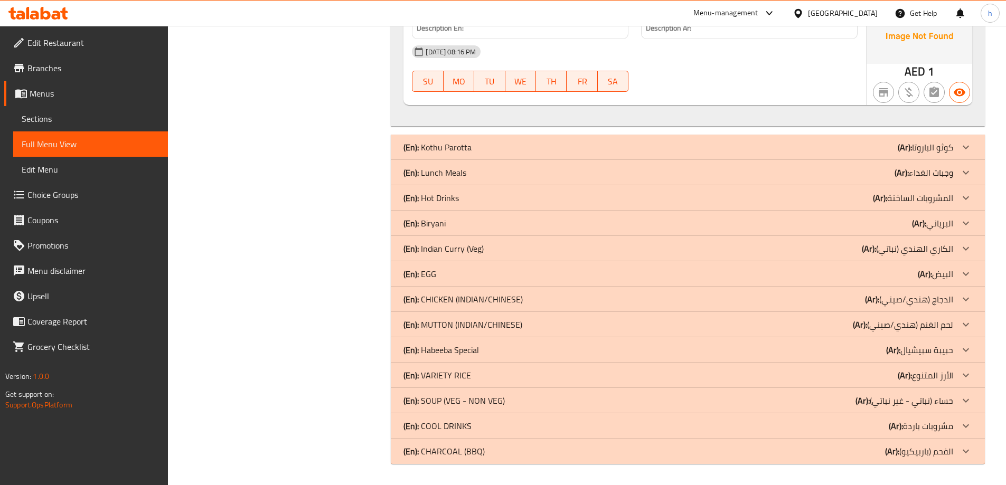
click at [944, 447] on p "(Ar): الفحم (باربيكيو)" at bounding box center [919, 451] width 68 height 13
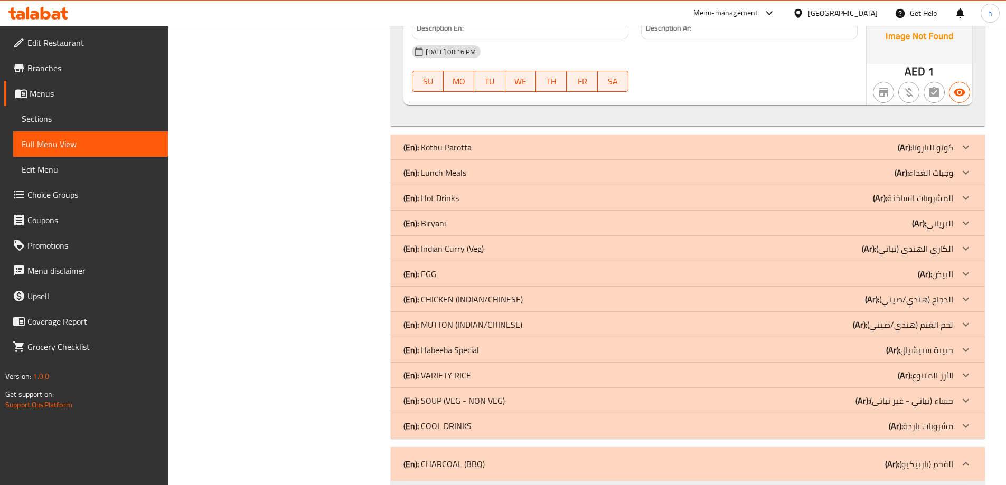
click at [918, 371] on p "(Ar): الأرز المتنوع" at bounding box center [925, 375] width 55 height 13
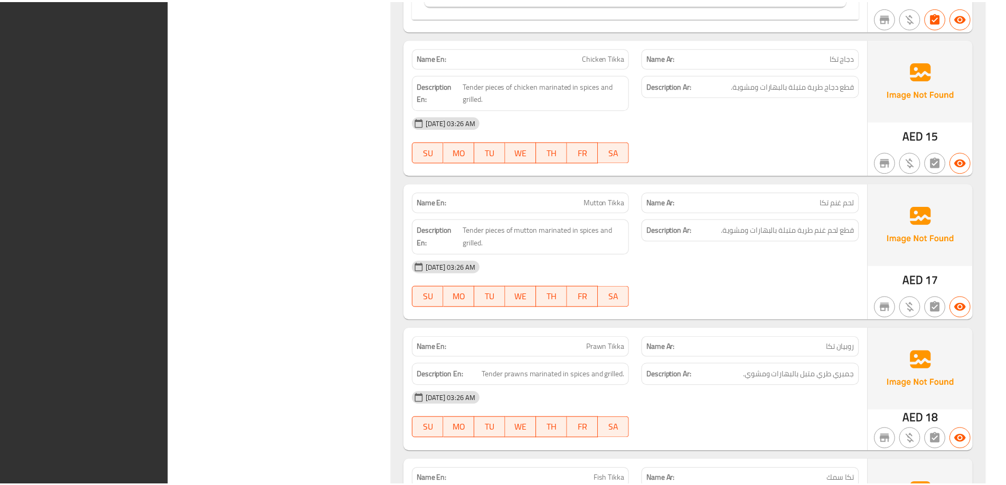
scroll to position [5828, 0]
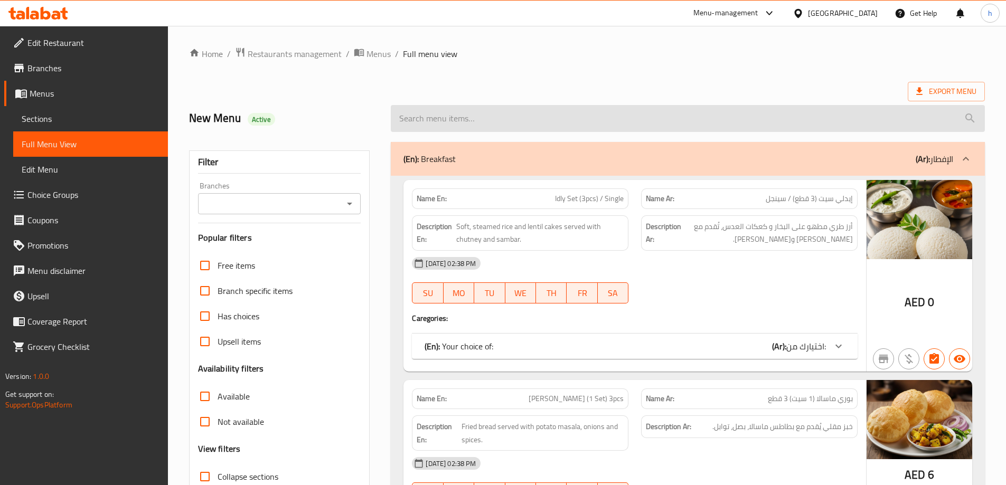
click at [470, 112] on input "search" at bounding box center [688, 118] width 594 height 27
paste input "Tomato / Tamarind / Malli Rice"
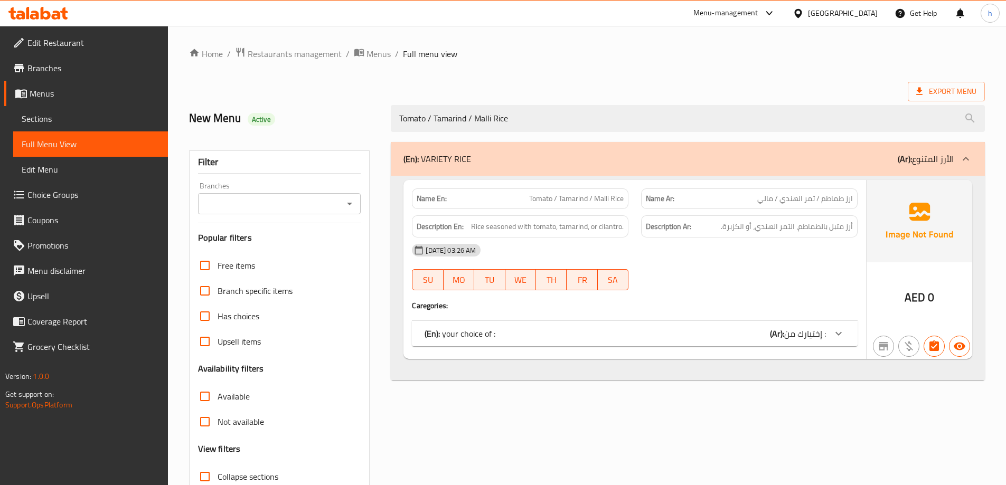
drag, startPoint x: 741, startPoint y: 201, endPoint x: 853, endPoint y: 201, distance: 111.9
click at [853, 201] on div "Name Ar: ارز طماطم / تمر الهندي / مالي" at bounding box center [749, 199] width 216 height 21
copy span "ارز طماطم / تمر الهندي / مالي"
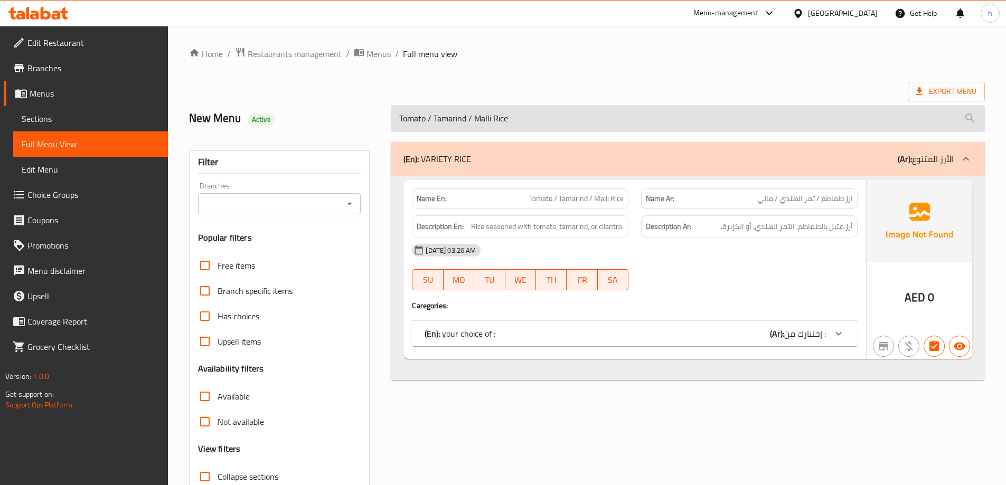
click at [524, 116] on input "Tomato / Tamarind / Malli Rice" at bounding box center [688, 118] width 594 height 27
paste input "لحم غنم"
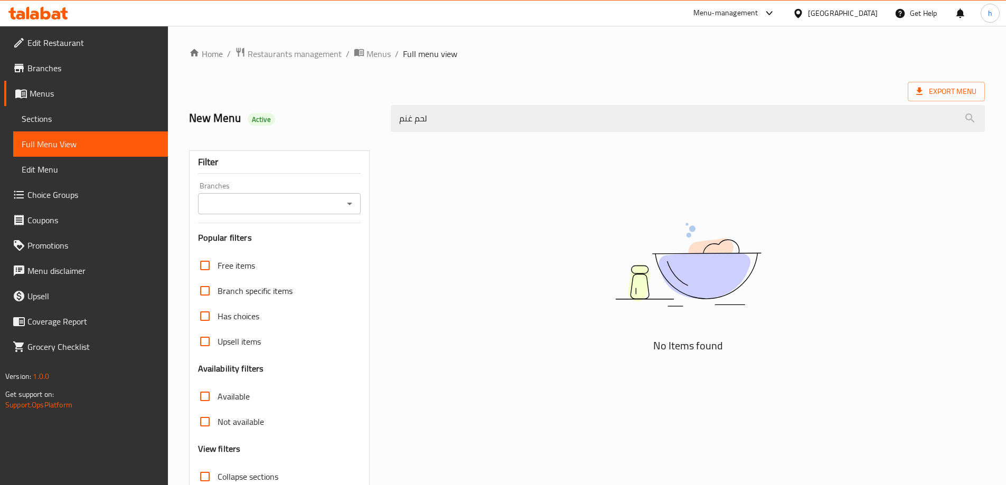
type input "لحم غنم"
click at [83, 152] on link "Full Menu View" at bounding box center [90, 143] width 155 height 25
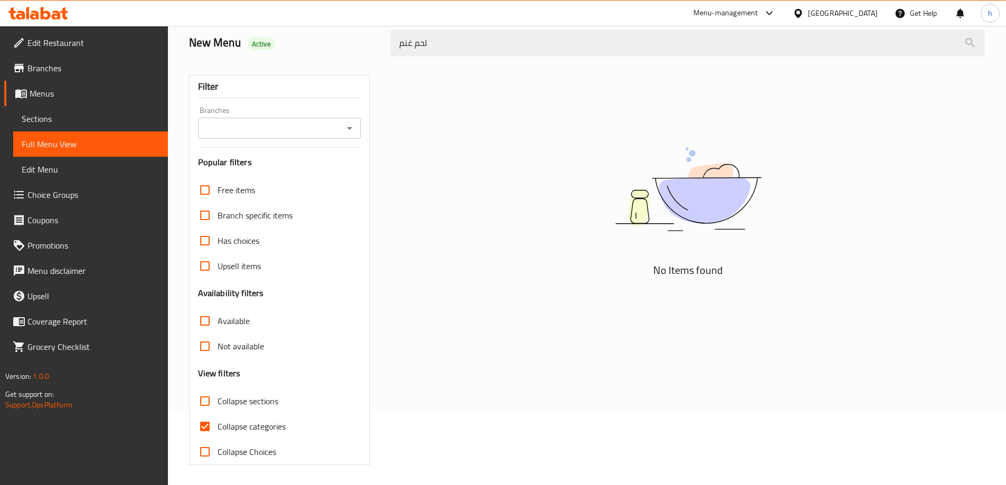
scroll to position [77, 0]
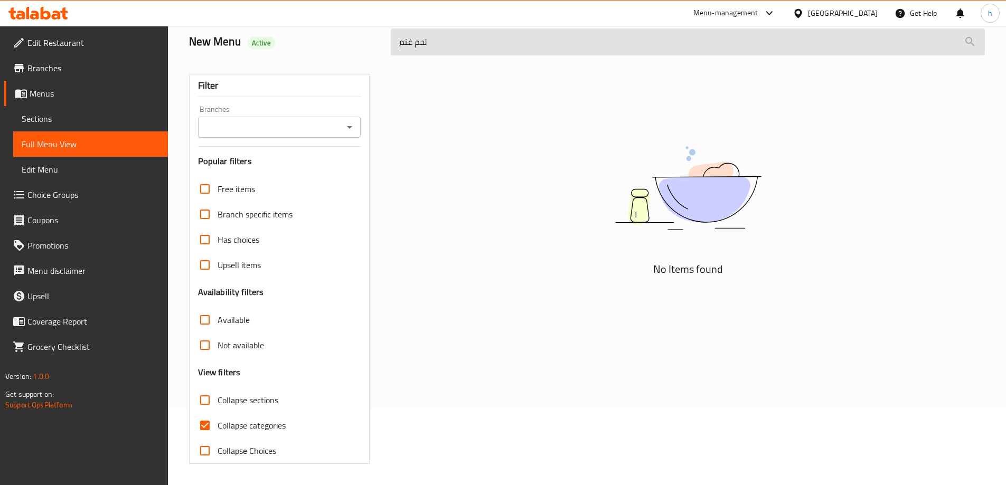
click at [458, 48] on input "لحم غنم" at bounding box center [688, 42] width 594 height 27
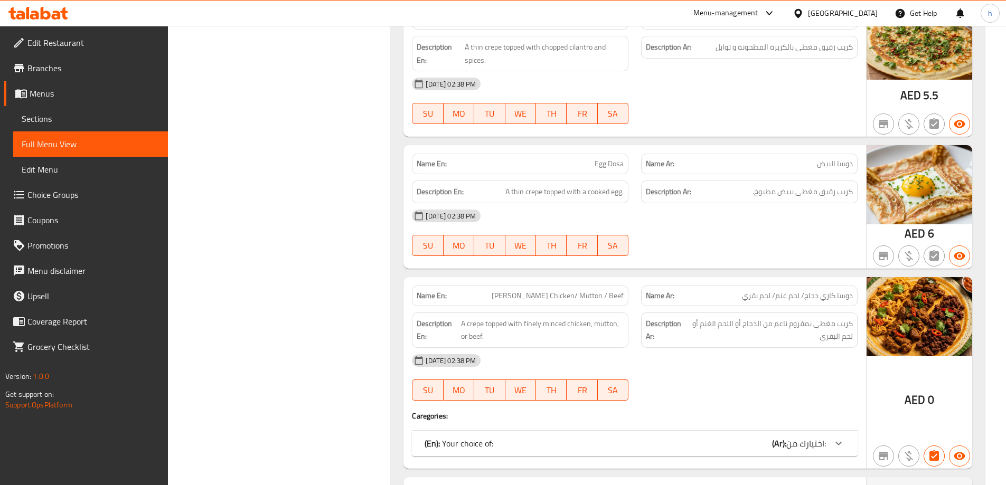
scroll to position [34123, 0]
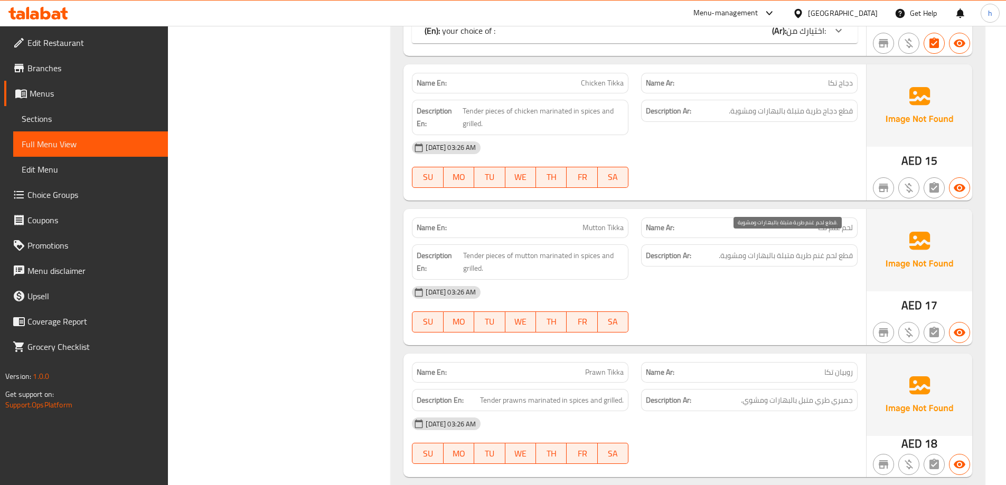
click at [794, 249] on span "قطع لحم غنم طرية متبلة بالبهارات ومشوية." at bounding box center [786, 255] width 134 height 13
drag, startPoint x: 559, startPoint y: 214, endPoint x: 624, endPoint y: 213, distance: 64.4
click at [624, 222] on p "Name En: Mutton Tikka" at bounding box center [520, 227] width 207 height 11
copy span "Mutton Tikka"
